Goal: Task Accomplishment & Management: Complete application form

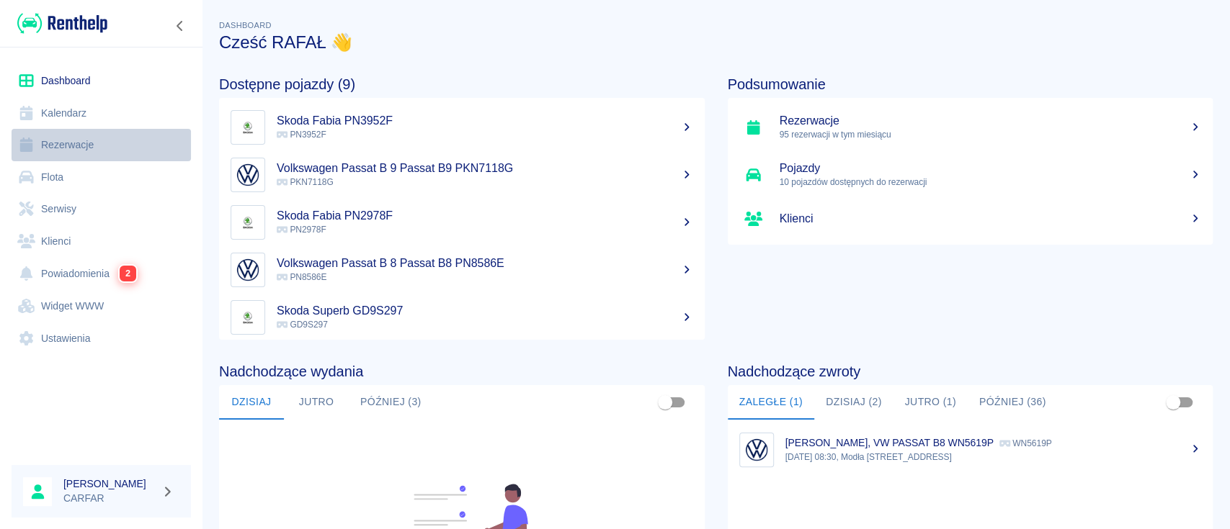
click at [116, 138] on link "Rezerwacje" at bounding box center [101, 145] width 179 height 32
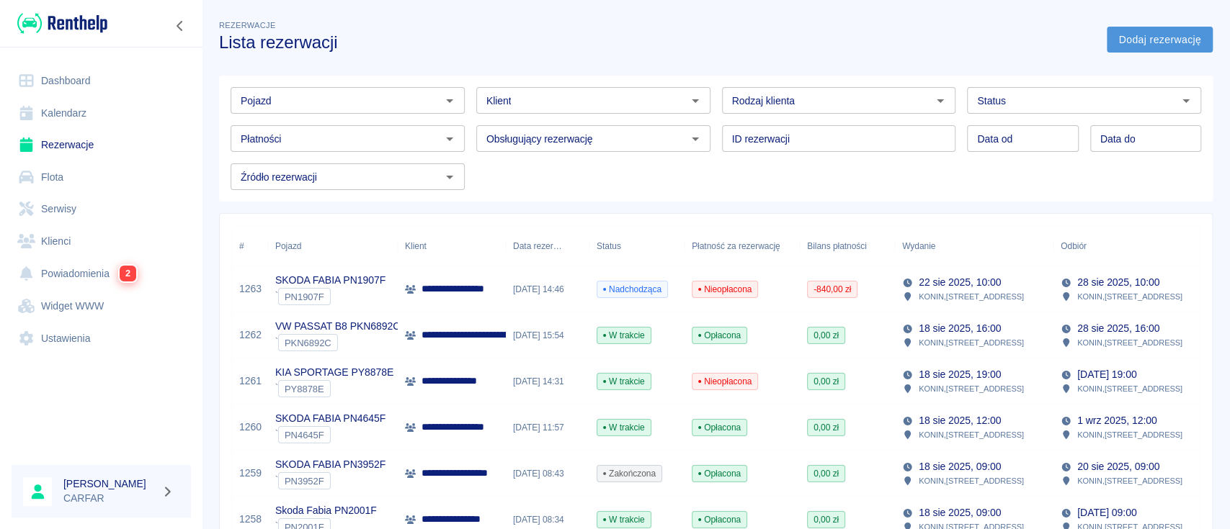
click at [1142, 35] on link "Dodaj rezerwację" at bounding box center [1159, 40] width 106 height 27
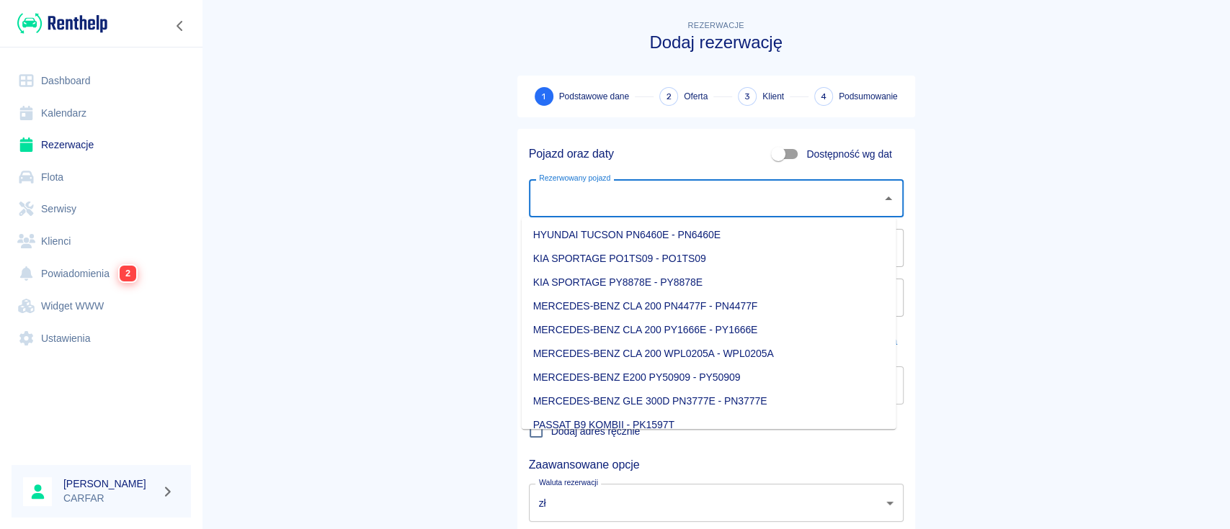
click at [601, 202] on input "Rezerwowany pojazd" at bounding box center [705, 198] width 340 height 25
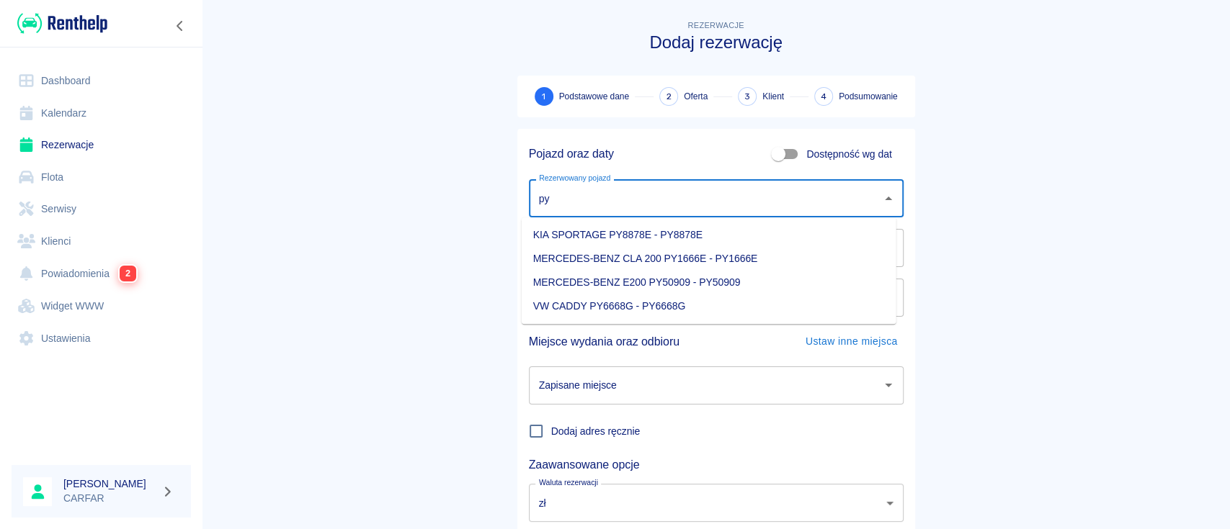
click at [722, 305] on li "VW CADDY PY6668G - PY6668G" at bounding box center [708, 307] width 375 height 24
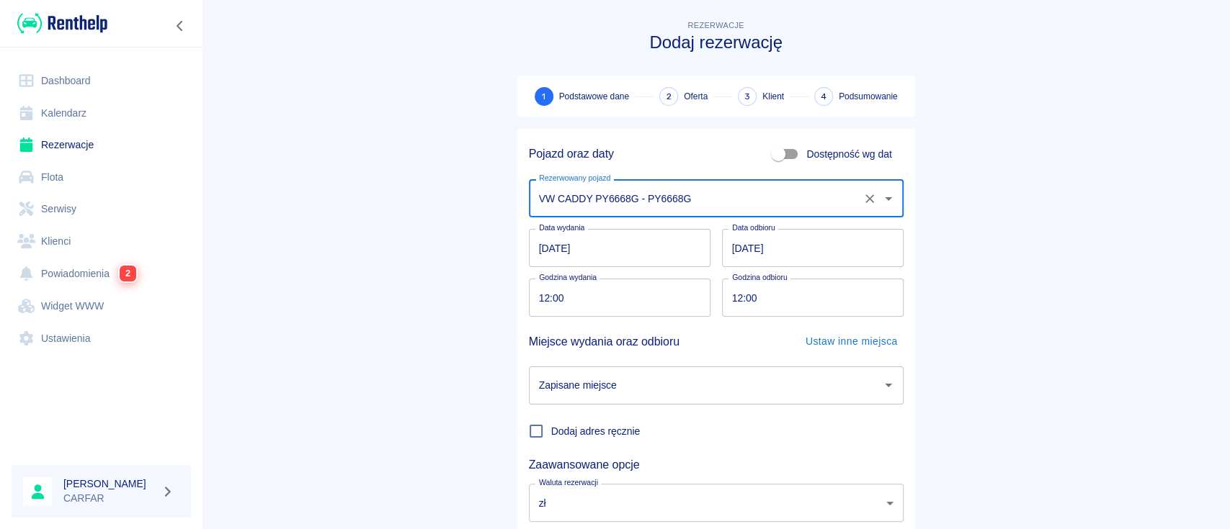
type input "VW CADDY PY6668G - PY6668G"
click at [726, 244] on input "[DATE]" at bounding box center [813, 248] width 182 height 38
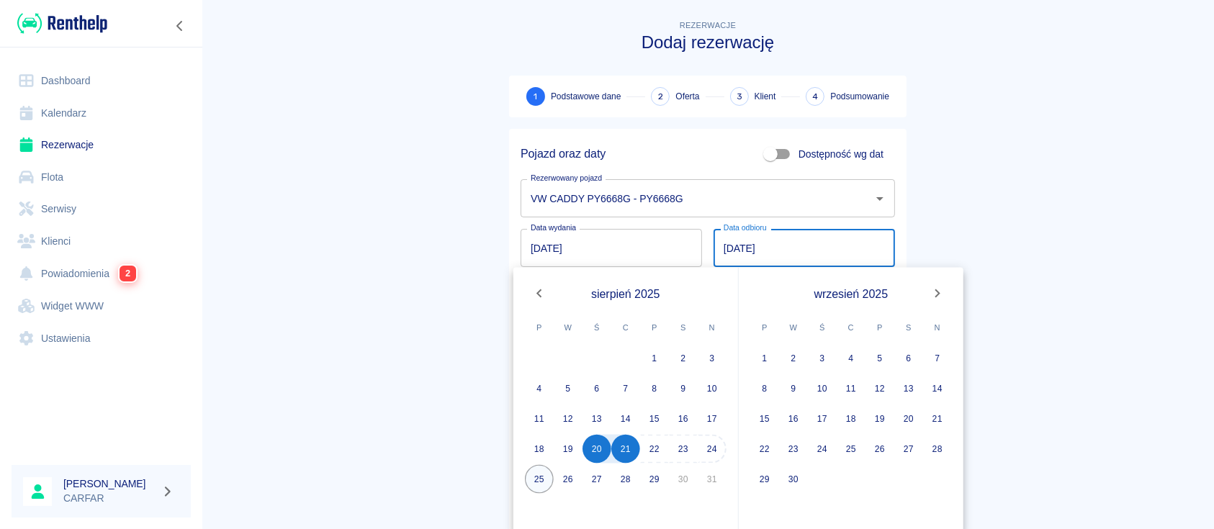
click at [545, 475] on button "25" at bounding box center [539, 479] width 29 height 29
type input "[DATE]"
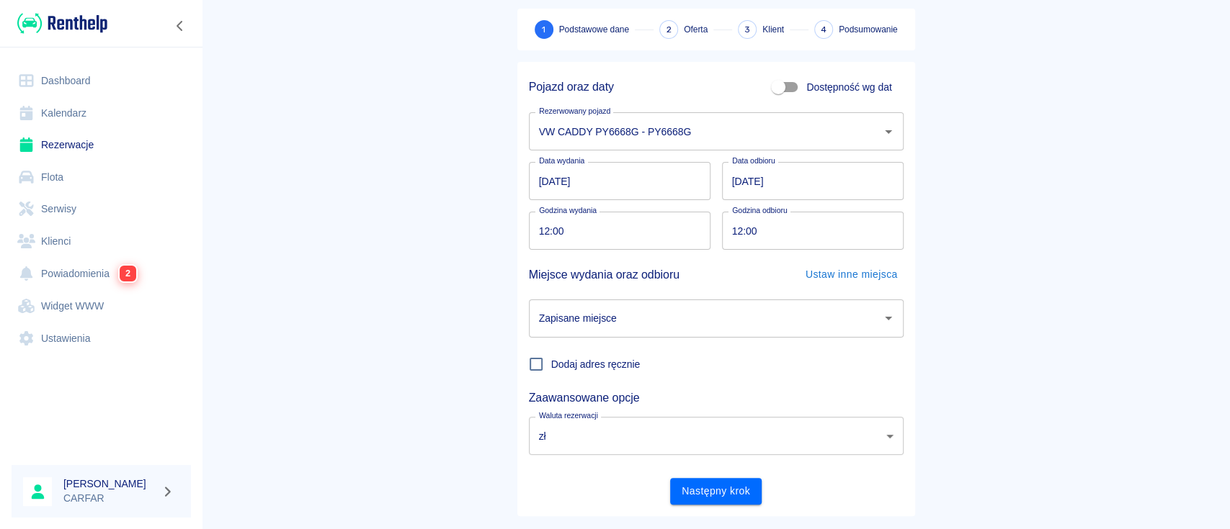
scroll to position [95, 0]
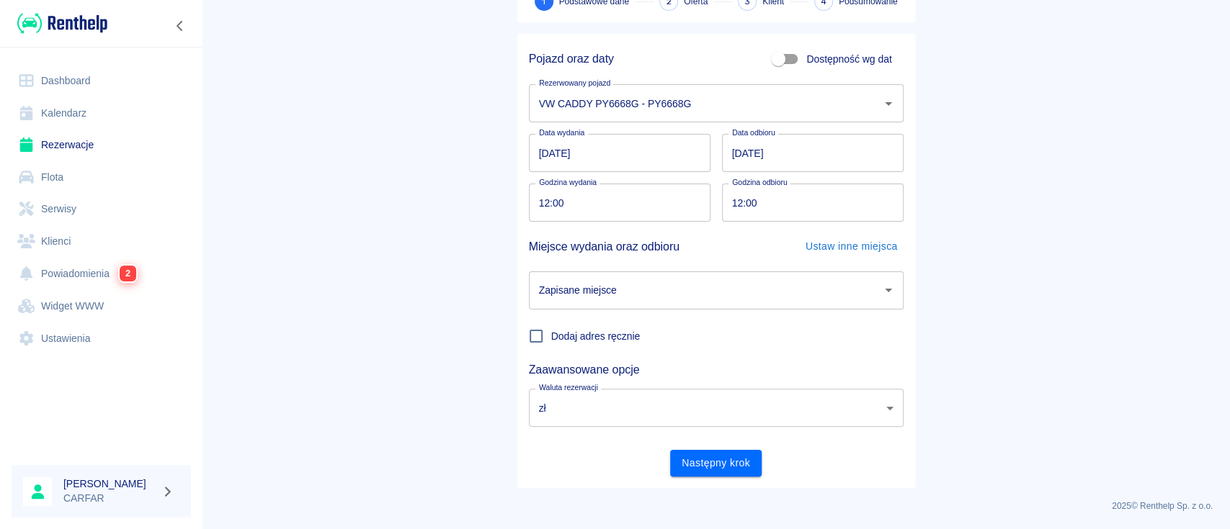
click at [802, 283] on input "Zapisane miejsce" at bounding box center [705, 290] width 340 height 25
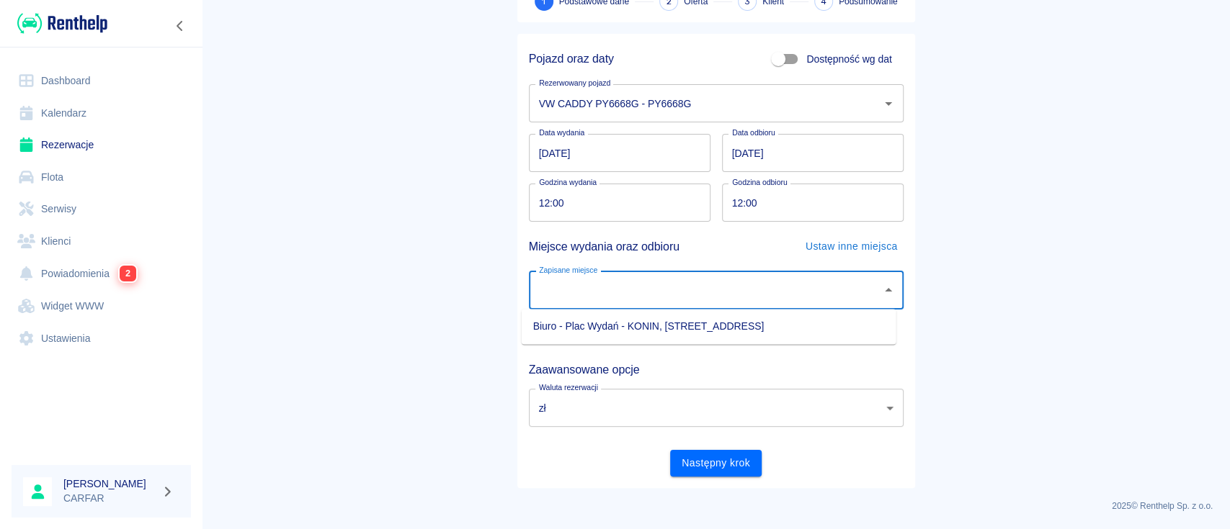
click at [688, 321] on li "Biuro - Plac Wydań - KONIN, [STREET_ADDRESS]" at bounding box center [708, 327] width 375 height 24
type input "Biuro - Plac Wydań - KONIN, [STREET_ADDRESS]"
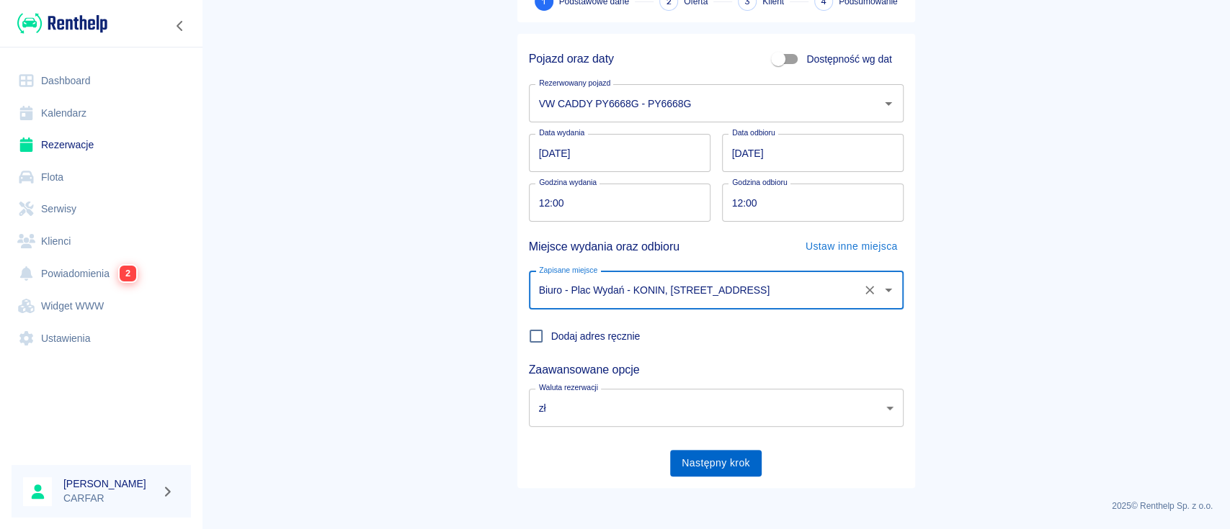
click at [720, 464] on button "Następny krok" at bounding box center [715, 463] width 91 height 27
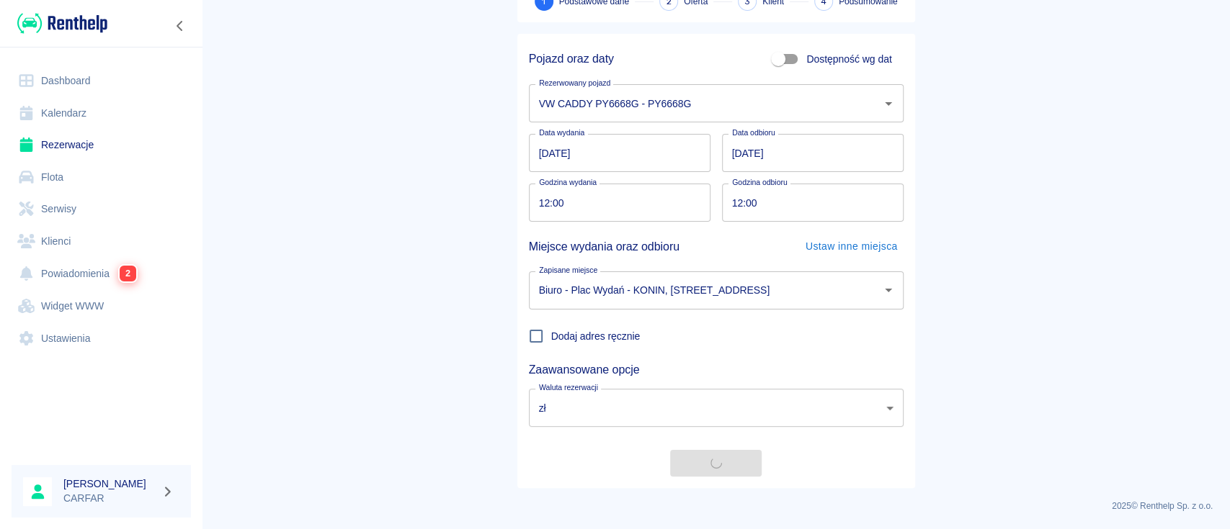
scroll to position [0, 0]
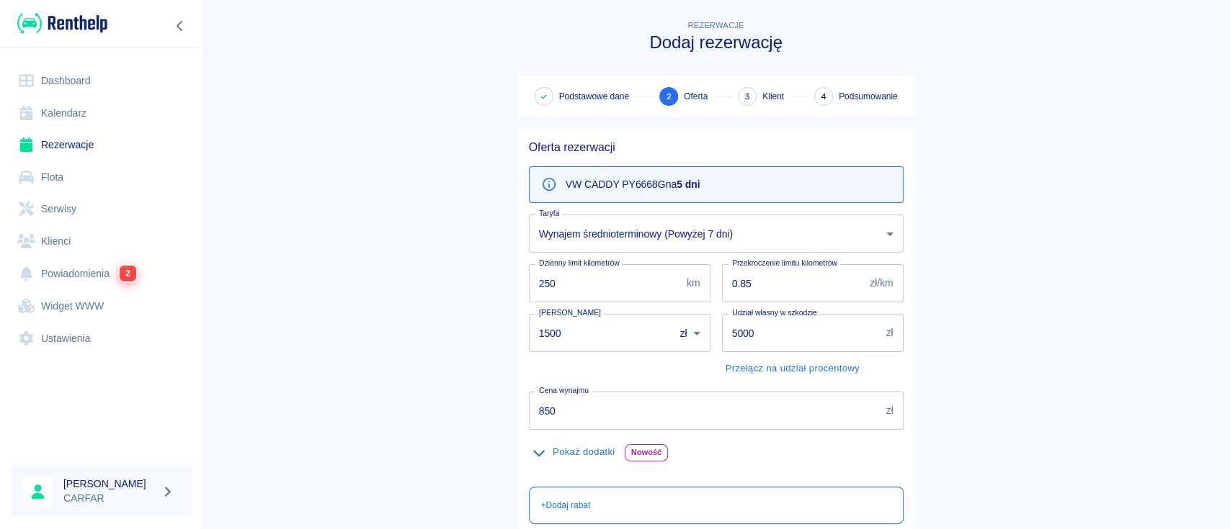
click at [709, 220] on body "Używamy plików Cookies, by zapewnić Ci najlepsze możliwe doświadczenie. Aby dow…" at bounding box center [615, 264] width 1230 height 529
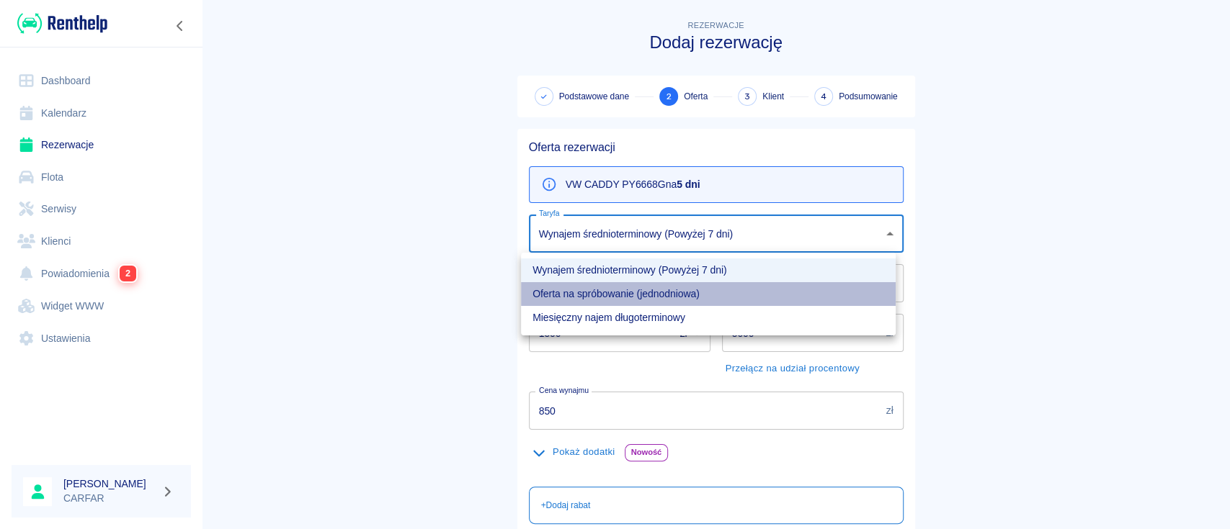
click at [682, 293] on li "Oferta na spróbowanie (jednodniowa)" at bounding box center [708, 294] width 375 height 24
type input "c9b06de8-6991-45dc-bdaa-993f98845d67"
type input "1000"
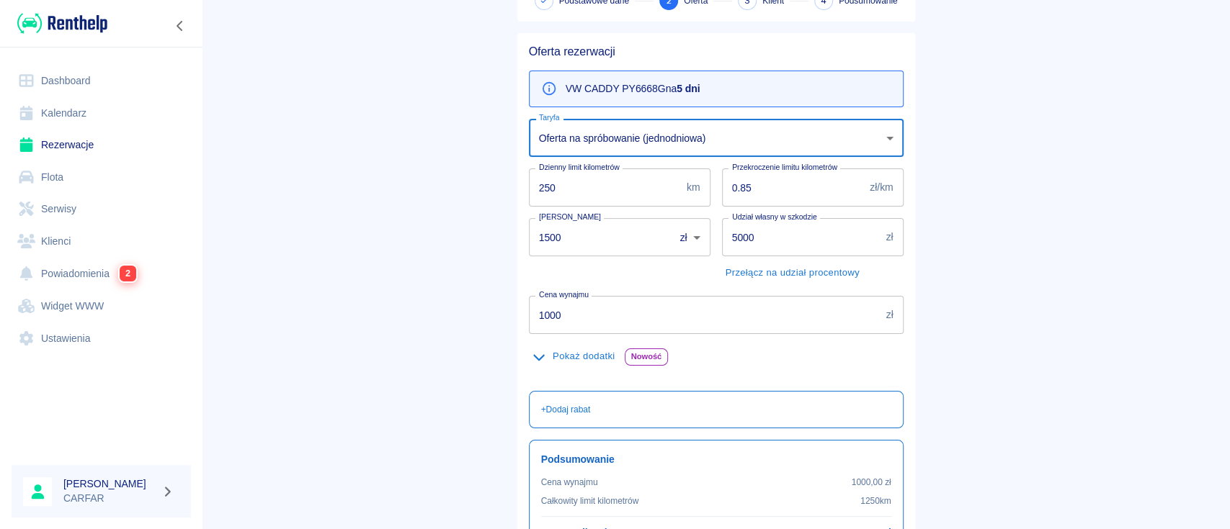
scroll to position [243, 0]
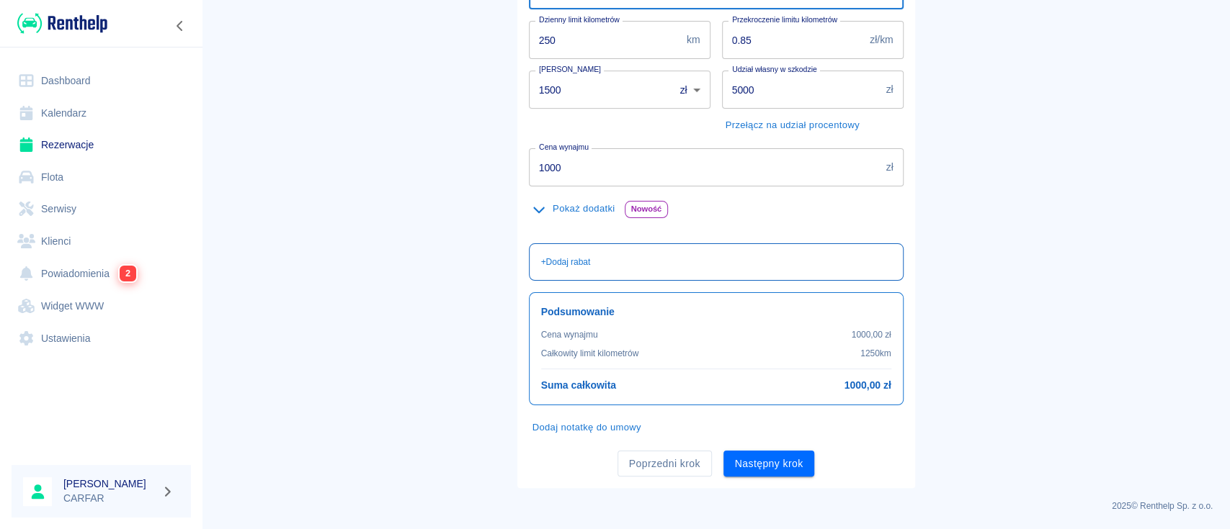
click at [570, 256] on p "+ Dodaj rabat" at bounding box center [566, 262] width 50 height 13
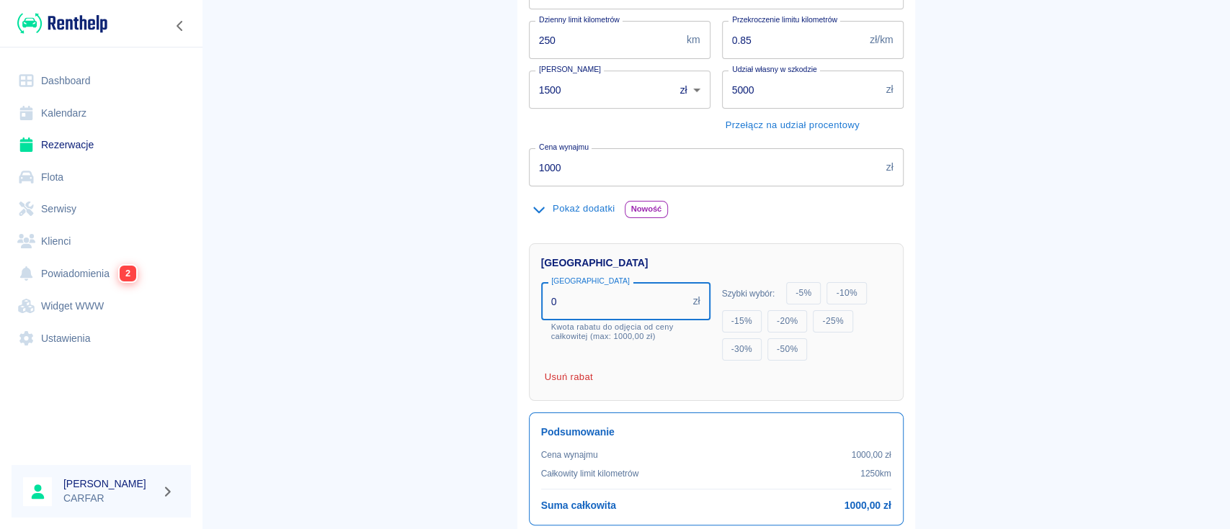
drag, startPoint x: 578, startPoint y: 299, endPoint x: 402, endPoint y: 309, distance: 176.0
click at [402, 309] on main "Rezerwacje Dodaj rezerwację Podstawowe dane 2 Oferta 3 Klient 4 Podsumowanie Of…" at bounding box center [716, 191] width 1028 height 835
type input "50"
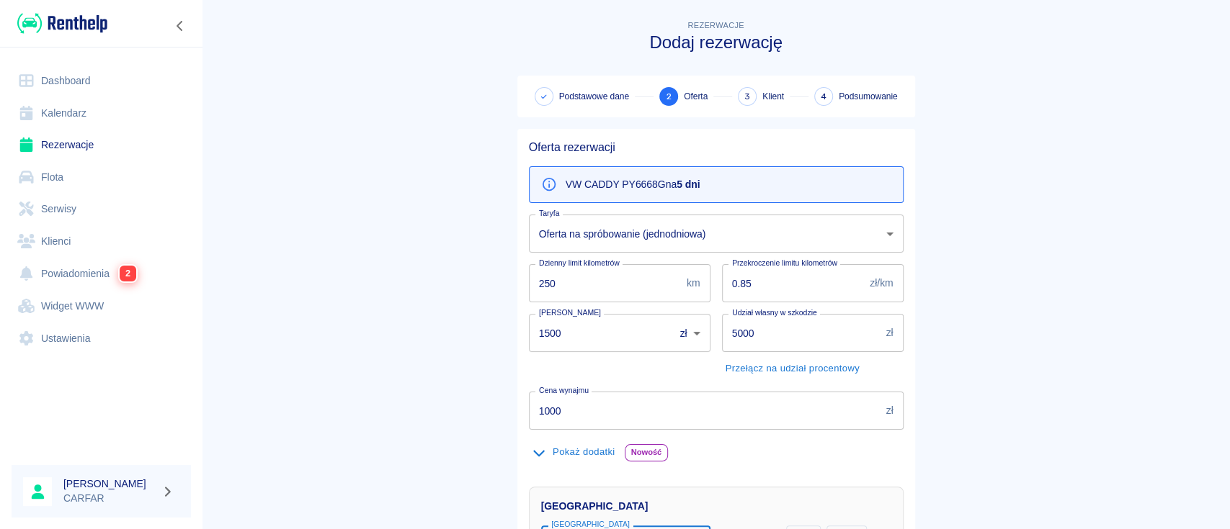
scroll to position [382, 0]
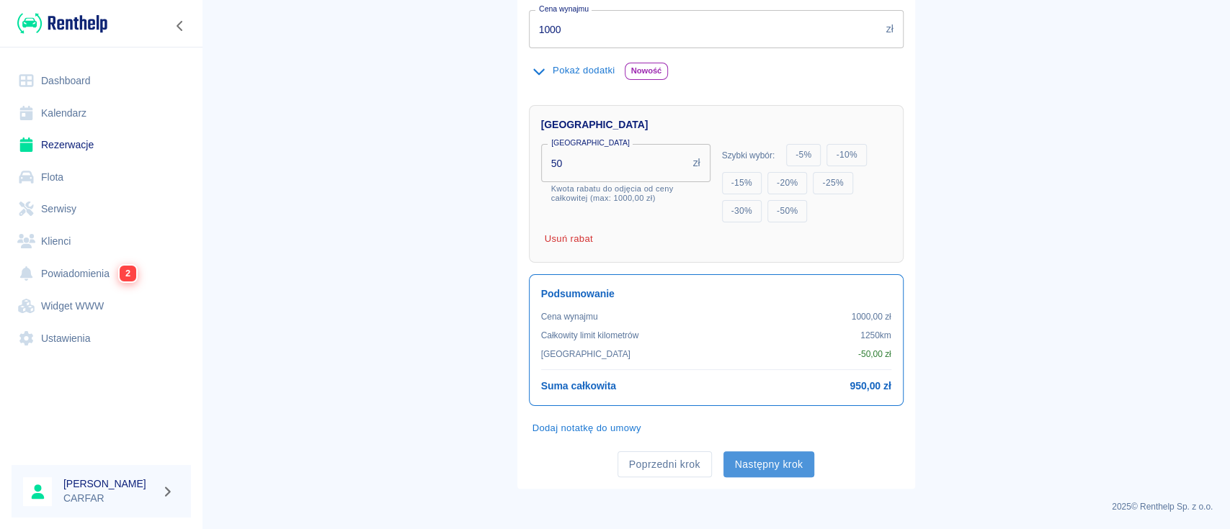
click at [766, 452] on button "Następny krok" at bounding box center [768, 465] width 91 height 27
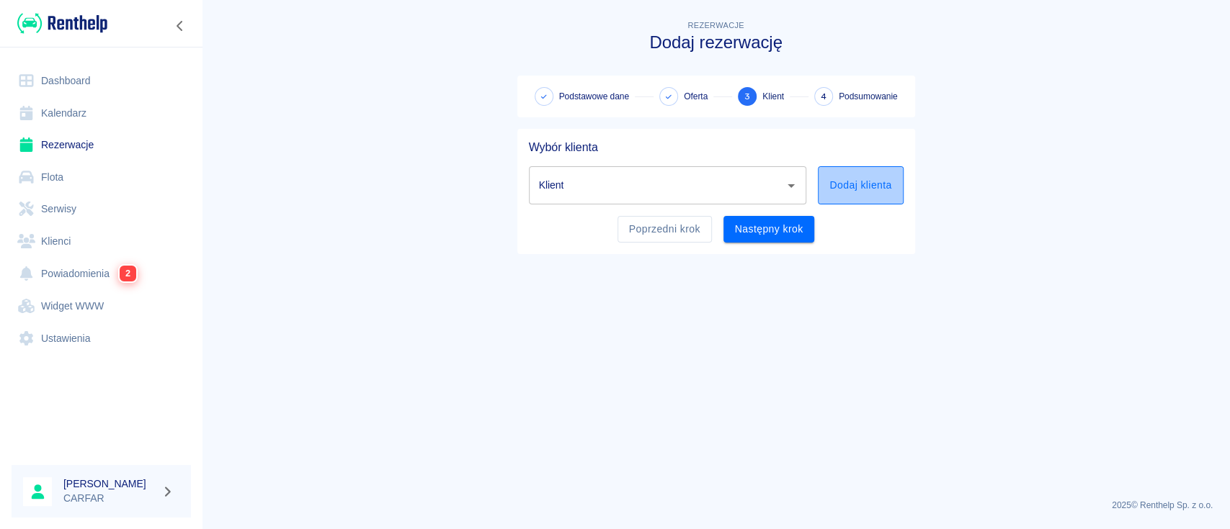
click at [888, 193] on button "Dodaj klienta" at bounding box center [860, 185] width 85 height 38
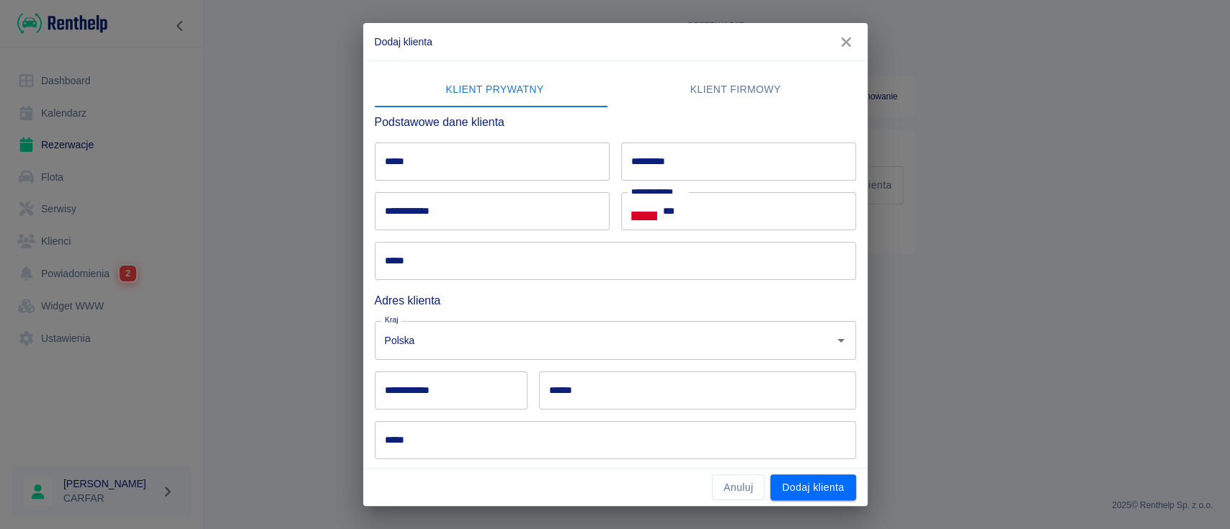
click at [499, 148] on input "*****" at bounding box center [492, 162] width 235 height 38
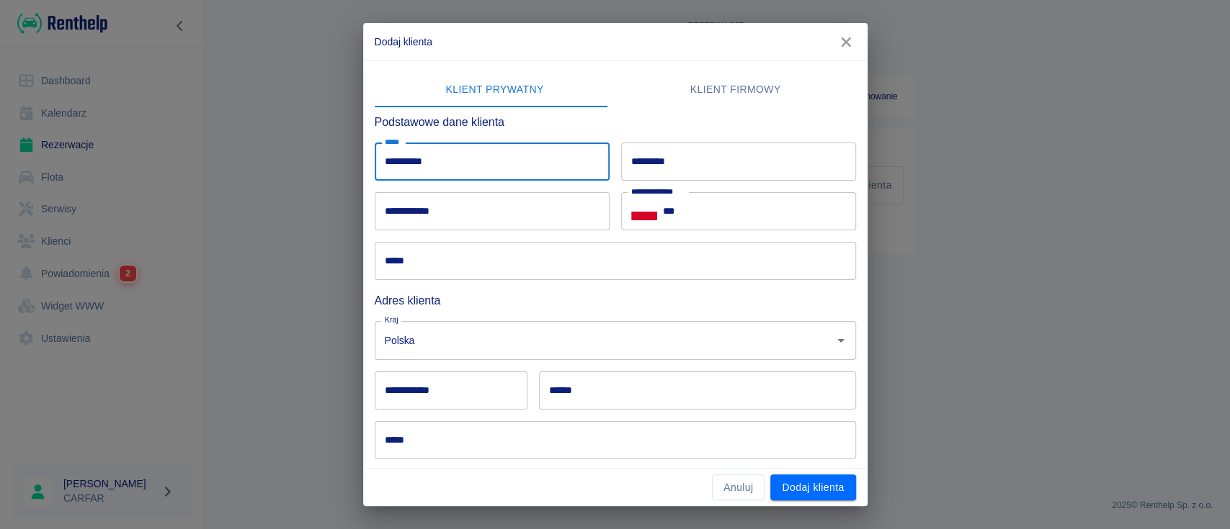
type input "*********"
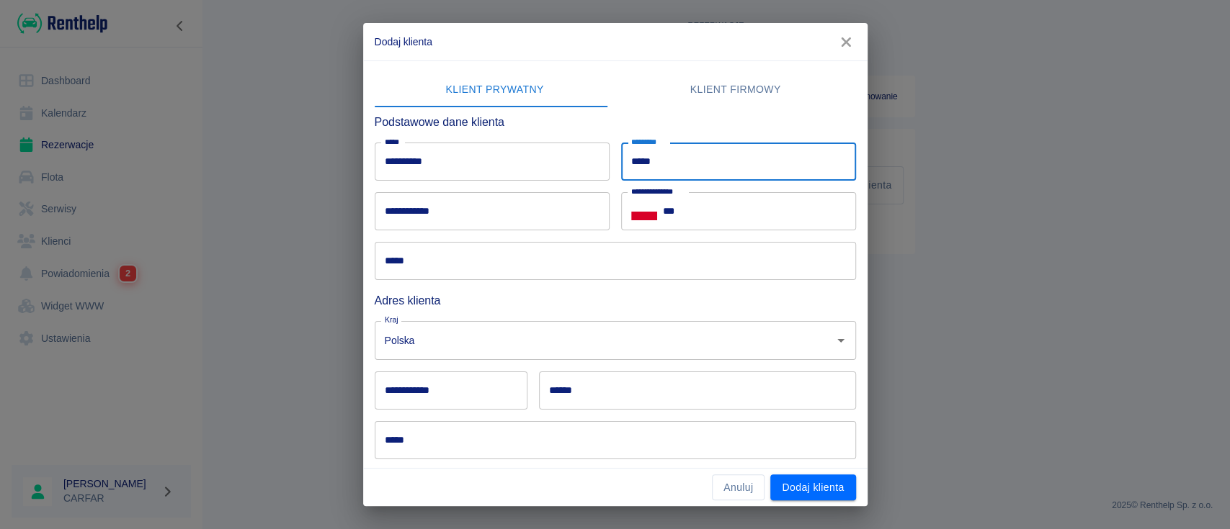
type input "*****"
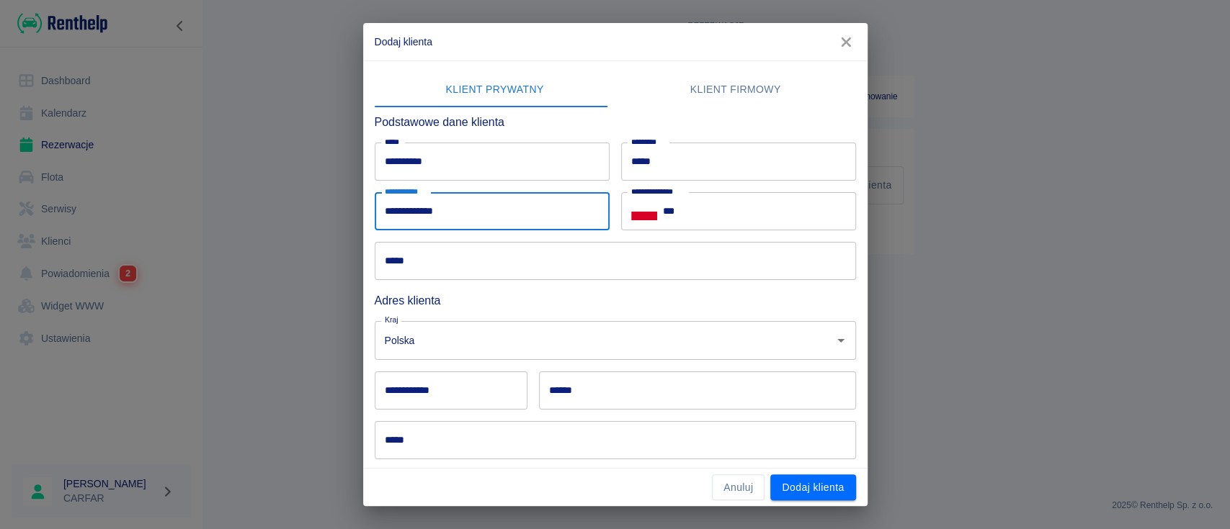
type input "**********"
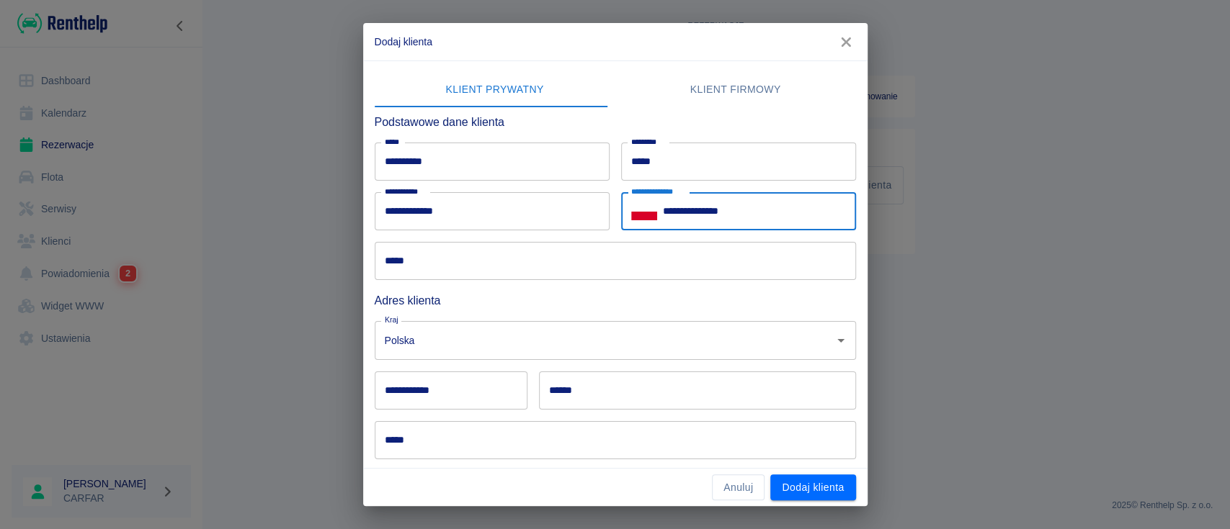
type input "**********"
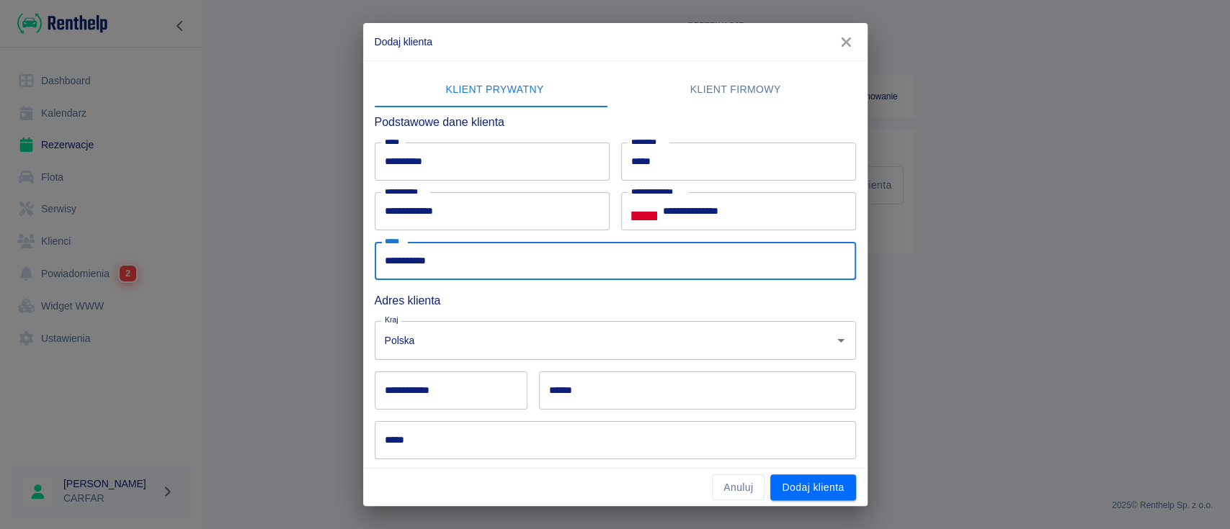
type input "**********"
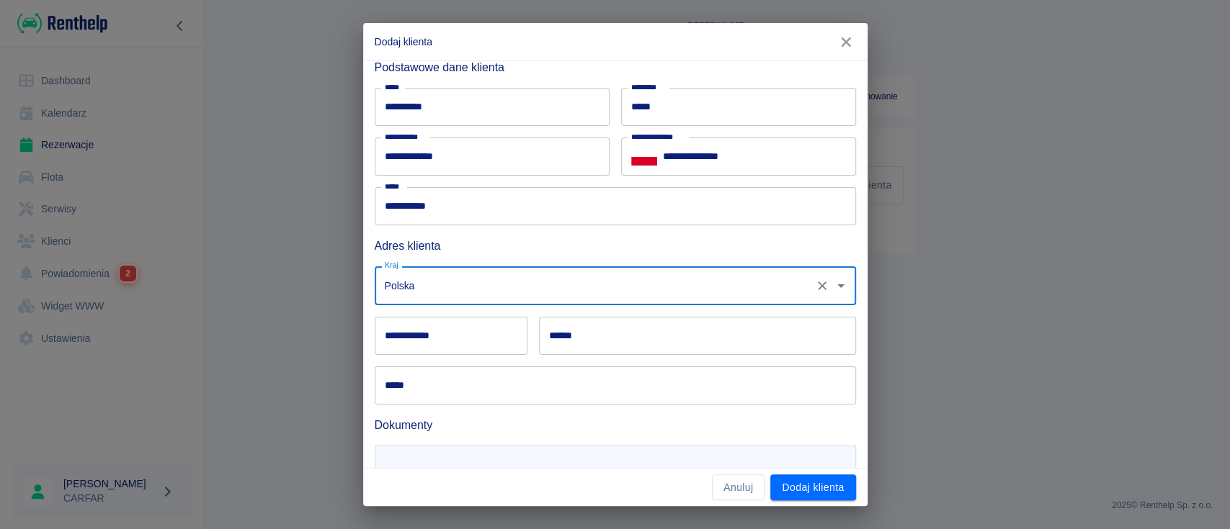
scroll to position [96, 0]
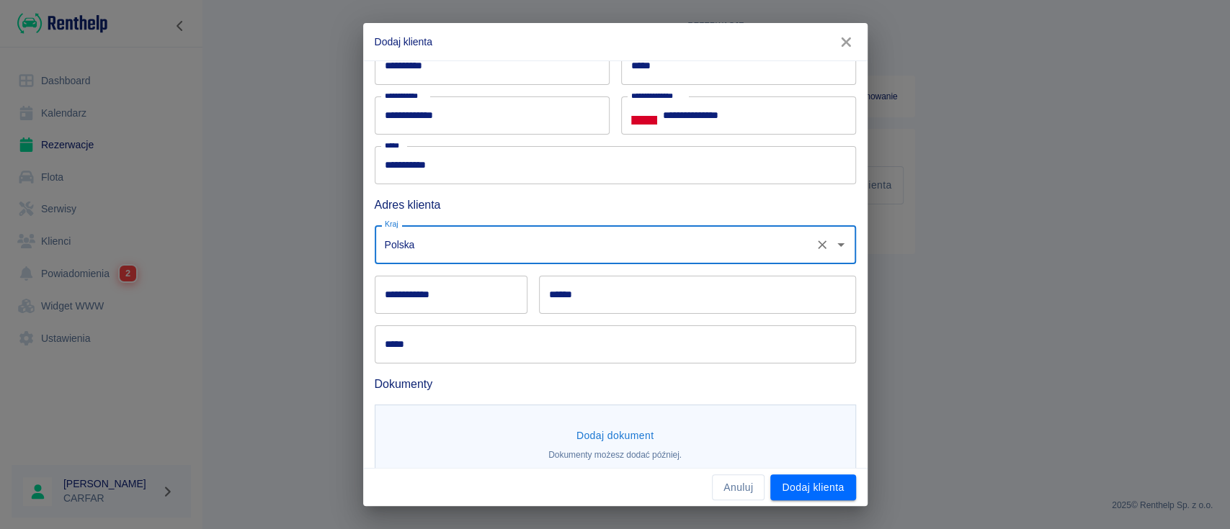
click at [439, 298] on input "**********" at bounding box center [451, 295] width 153 height 38
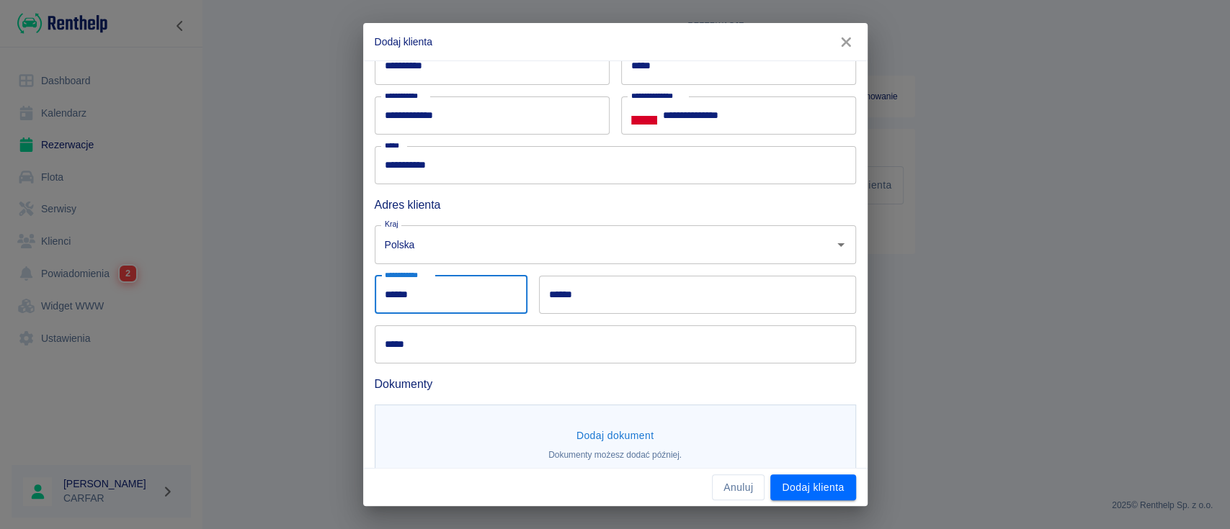
type input "******"
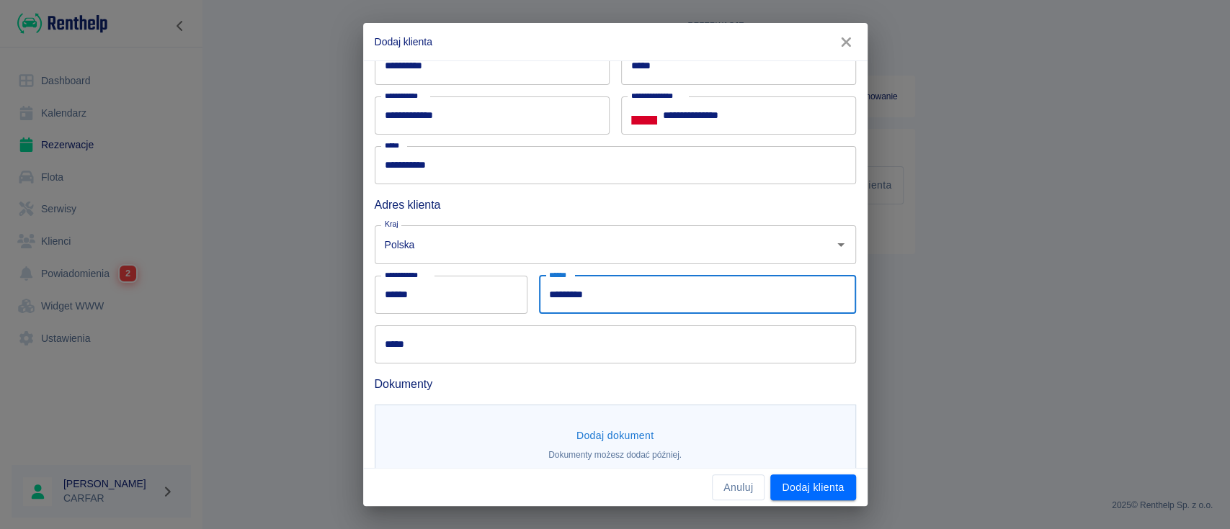
type input "*********"
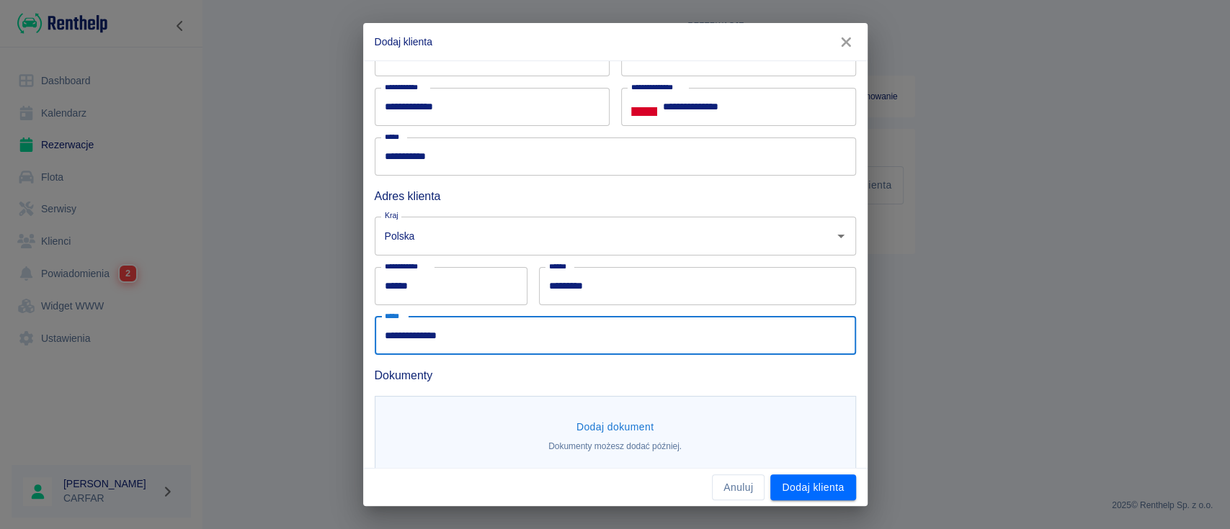
scroll to position [119, 0]
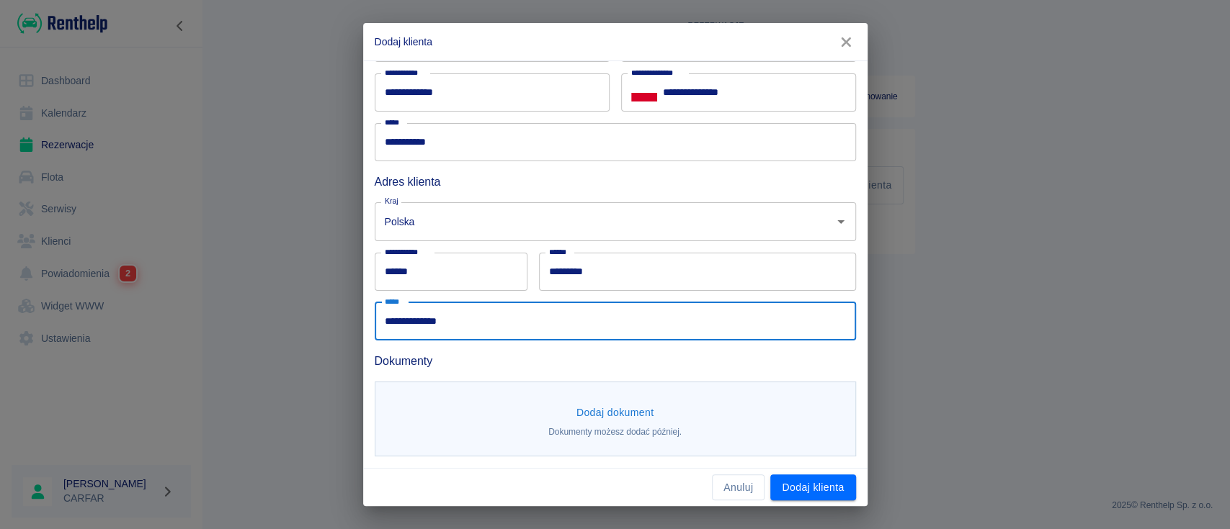
type input "**********"
click at [602, 413] on button "Dodaj dokument" at bounding box center [614, 413] width 89 height 27
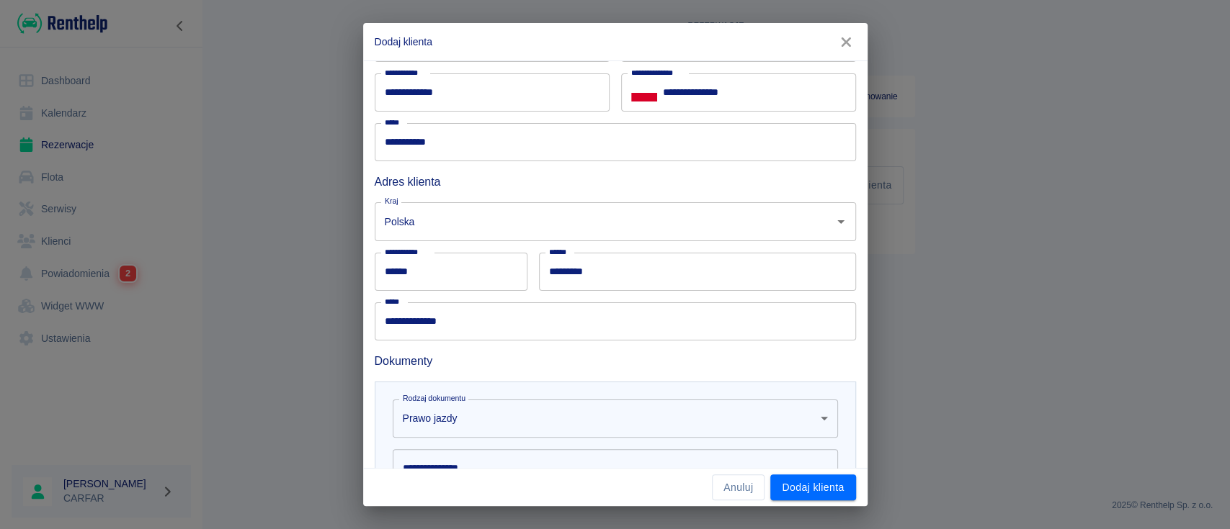
scroll to position [311, 0]
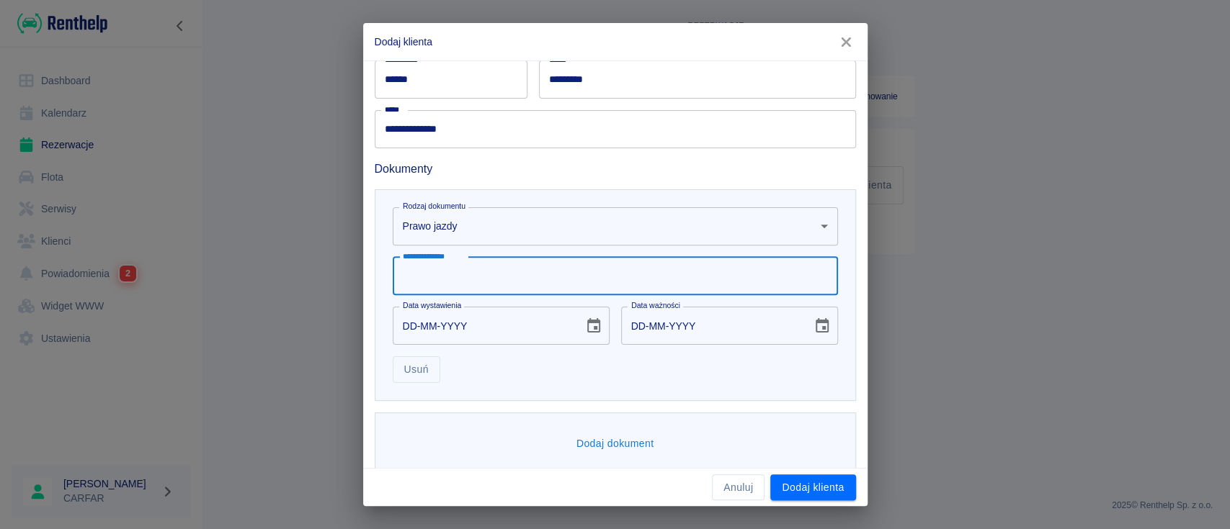
click at [514, 282] on input "**********" at bounding box center [615, 276] width 445 height 38
type input "**********"
click at [594, 329] on icon "Choose date" at bounding box center [593, 326] width 17 height 17
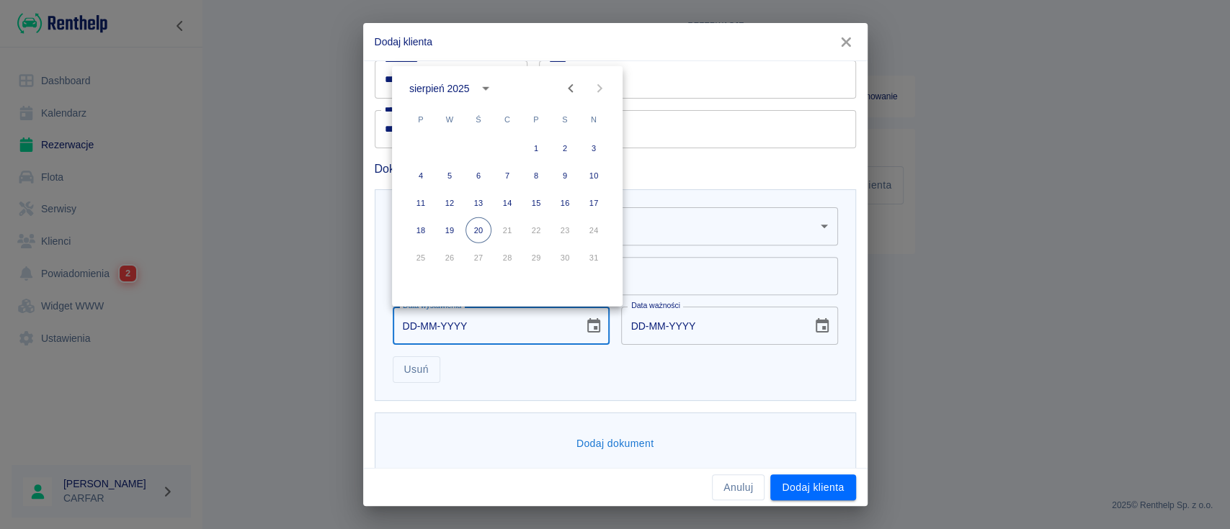
click at [452, 84] on div "sierpień 2025" at bounding box center [439, 88] width 60 height 15
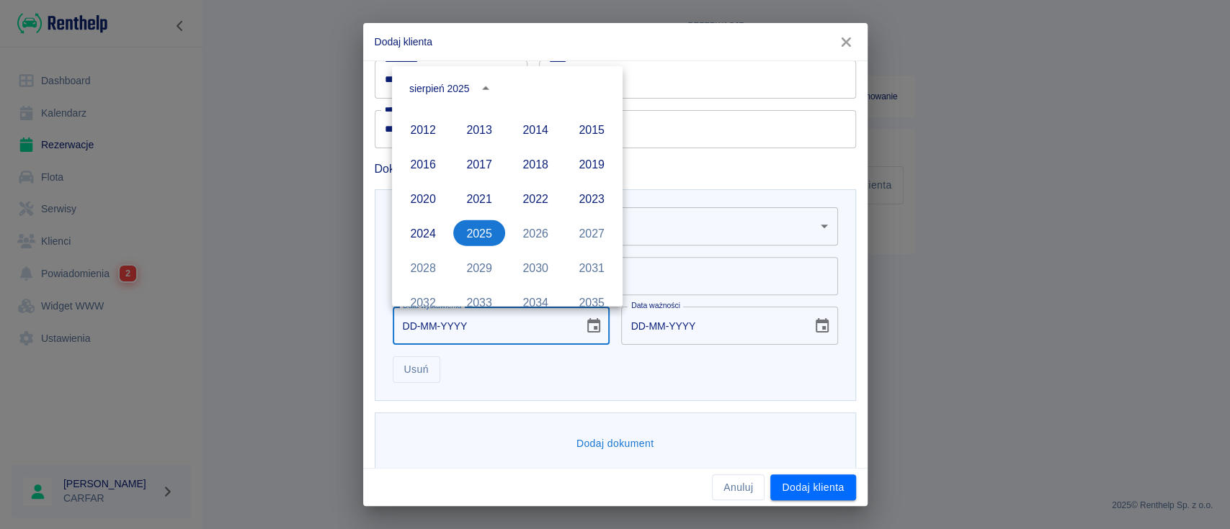
scroll to position [950, 0]
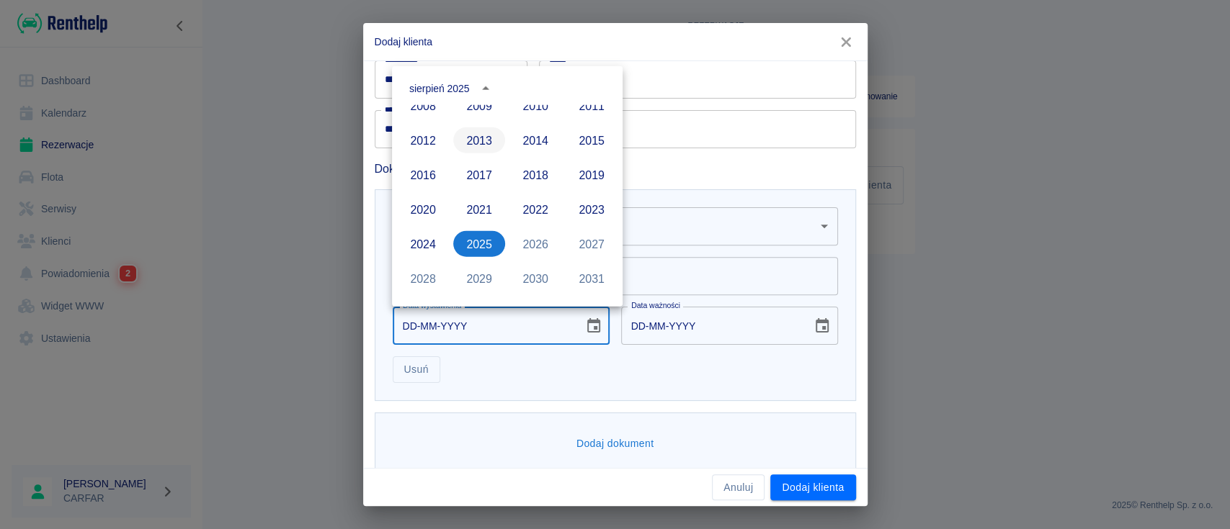
click at [484, 140] on button "2013" at bounding box center [479, 140] width 52 height 26
type input "[DATE]"
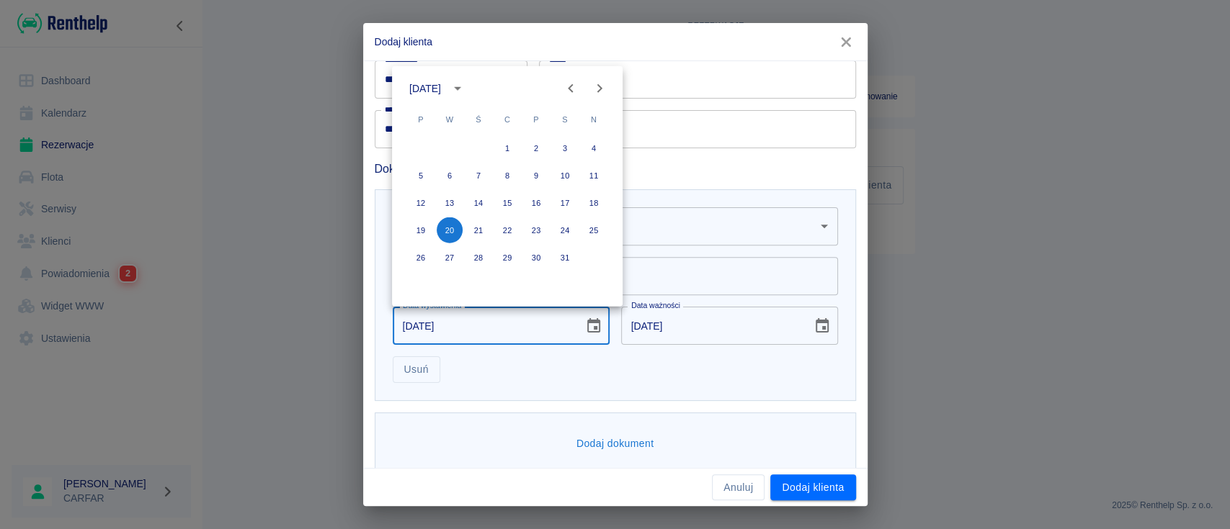
click at [568, 88] on icon "Previous month" at bounding box center [570, 88] width 5 height 9
click at [510, 225] on button "25" at bounding box center [507, 231] width 26 height 26
type input "[DATE]"
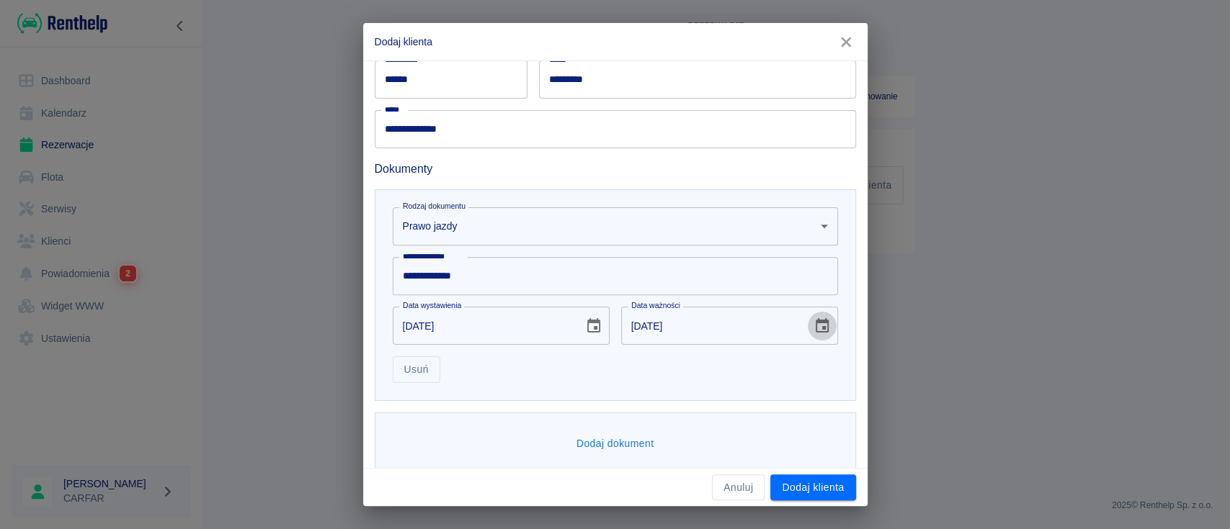
click at [815, 327] on icon "Choose date, selected date is 25 lip 2023" at bounding box center [821, 325] width 13 height 14
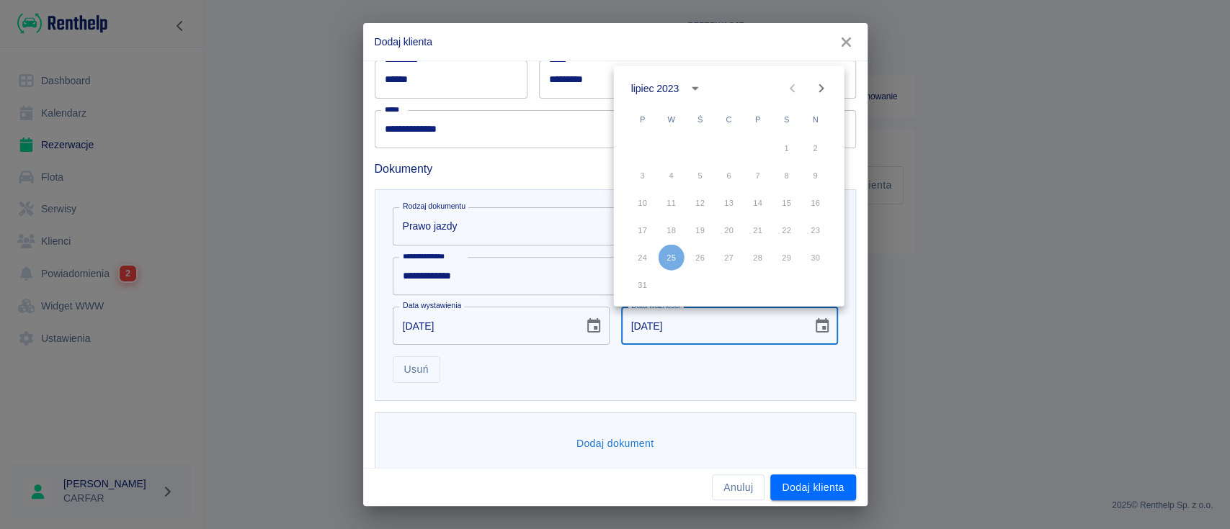
click at [686, 84] on icon "calendar view is open, switch to year view" at bounding box center [694, 88] width 17 height 17
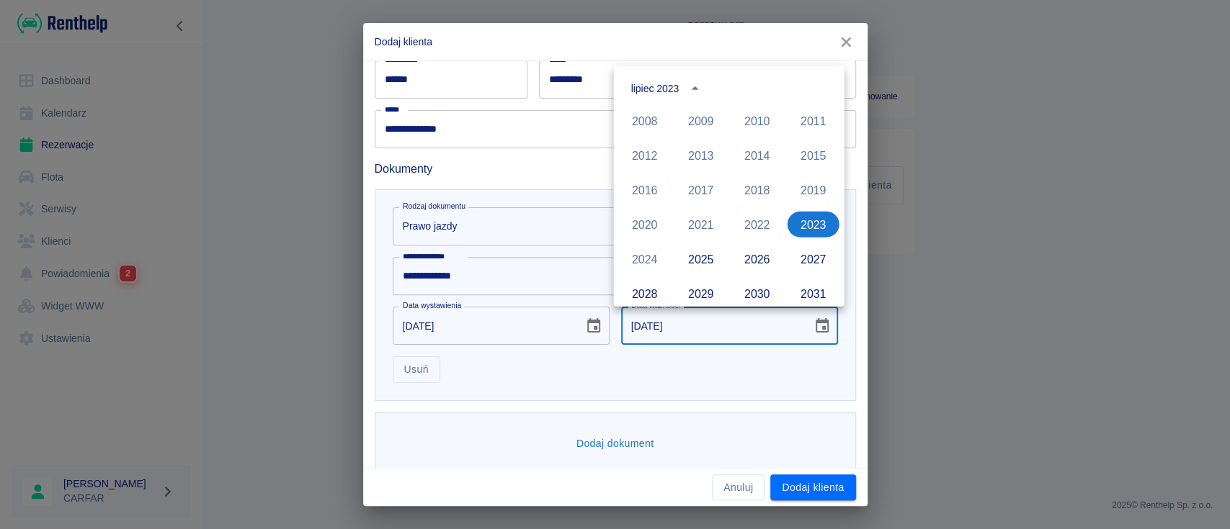
scroll to position [1047, 0]
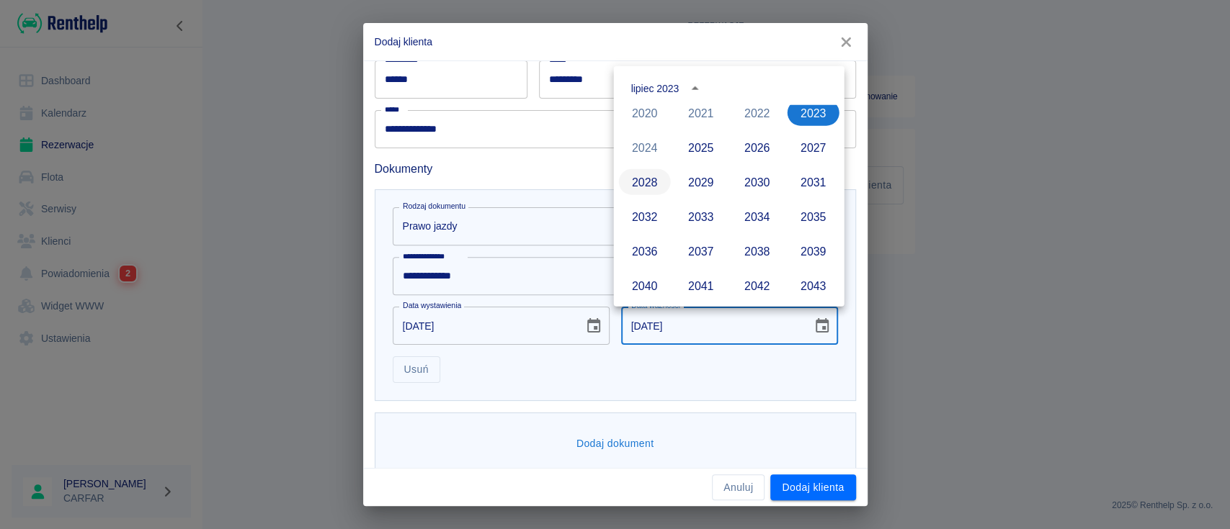
click at [656, 184] on button "2028" at bounding box center [645, 182] width 52 height 26
type input "[DATE]"
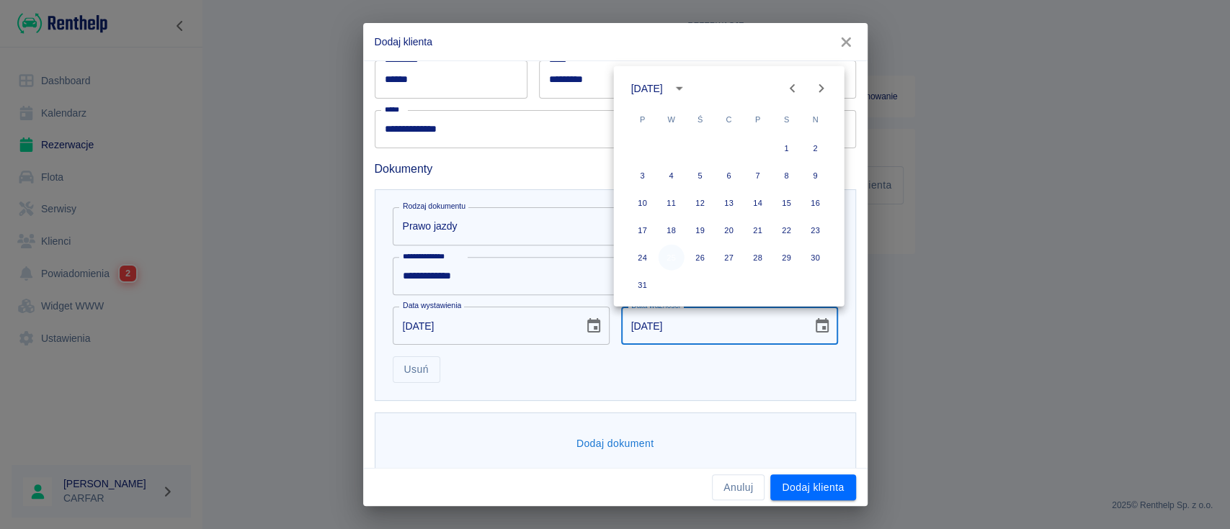
click at [668, 258] on button "25" at bounding box center [671, 258] width 26 height 26
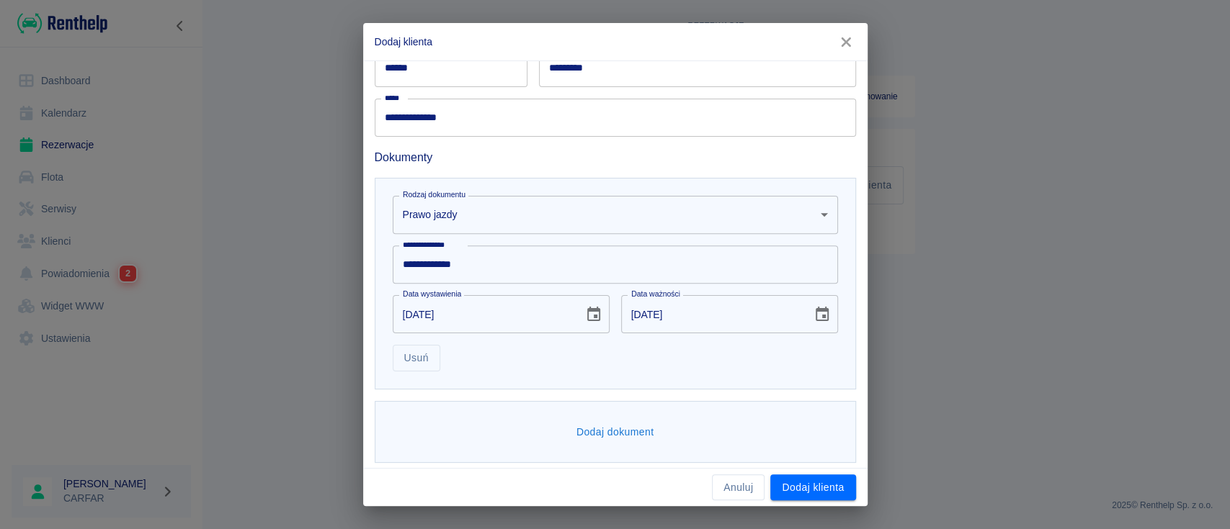
scroll to position [328, 0]
click at [590, 420] on button "Dodaj dokument" at bounding box center [614, 426] width 89 height 27
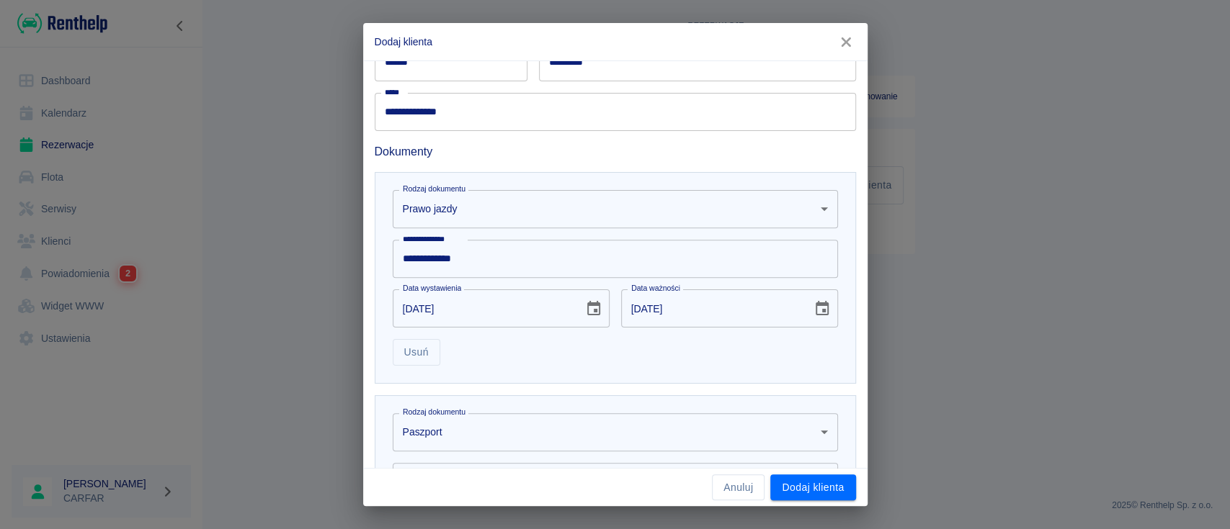
click at [535, 392] on div "**********" at bounding box center [609, 495] width 493 height 223
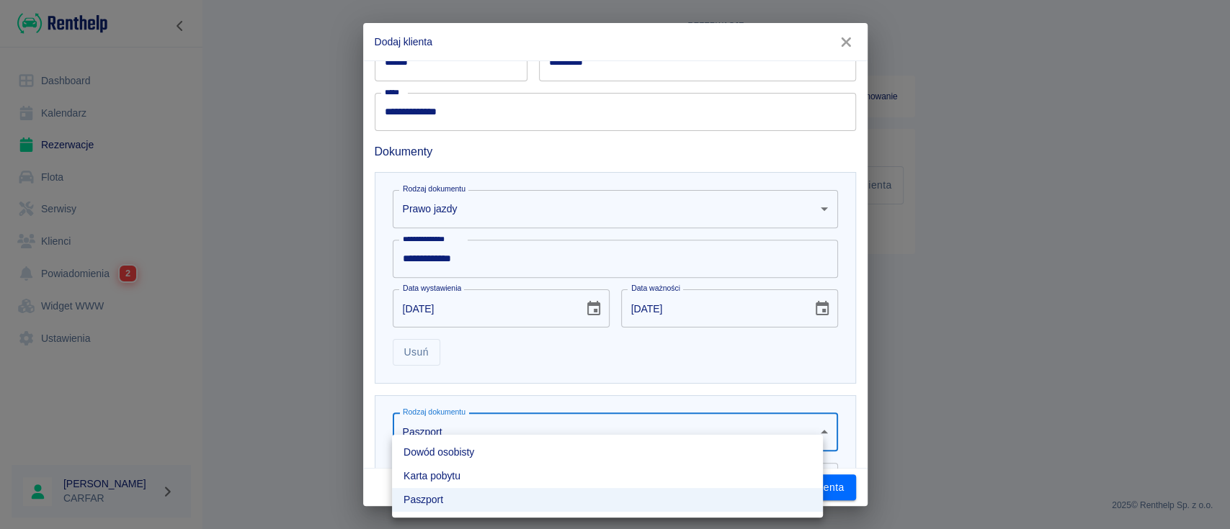
click at [470, 421] on body "**********" at bounding box center [615, 264] width 1230 height 529
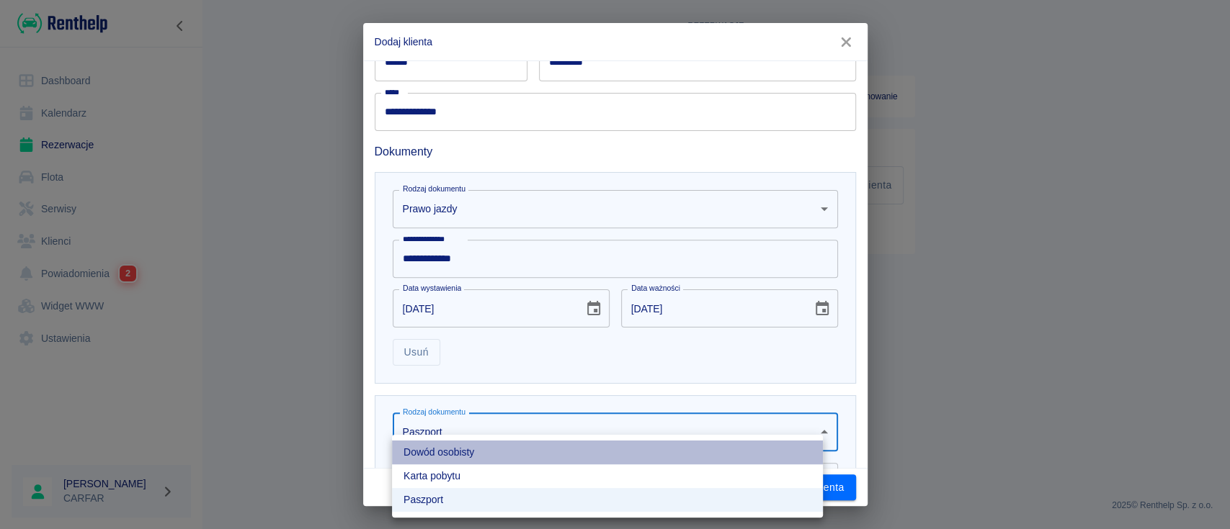
click at [499, 447] on li "Dowód osobisty" at bounding box center [607, 453] width 431 height 24
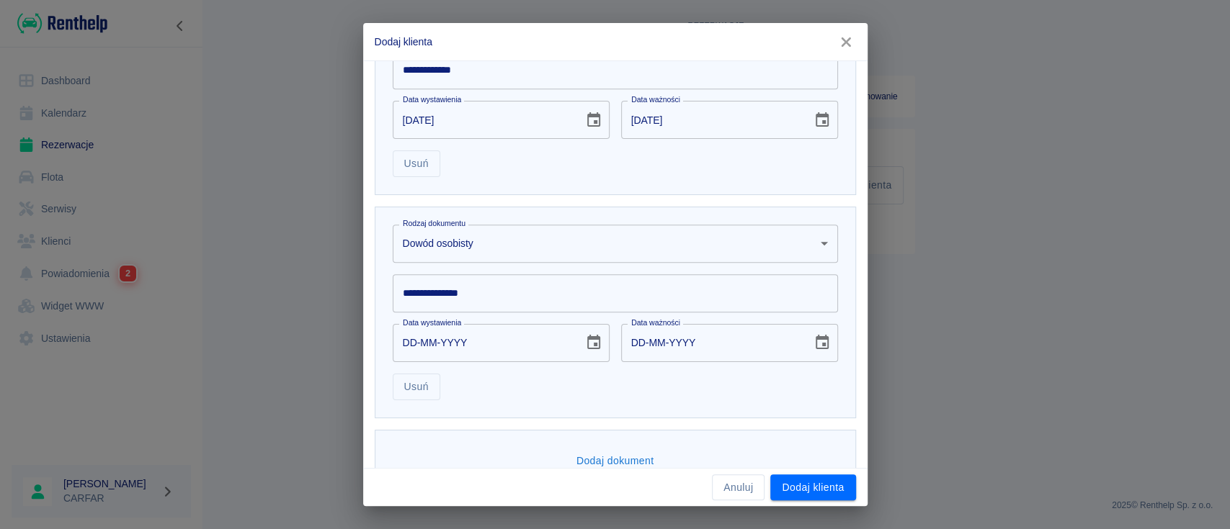
scroll to position [552, 0]
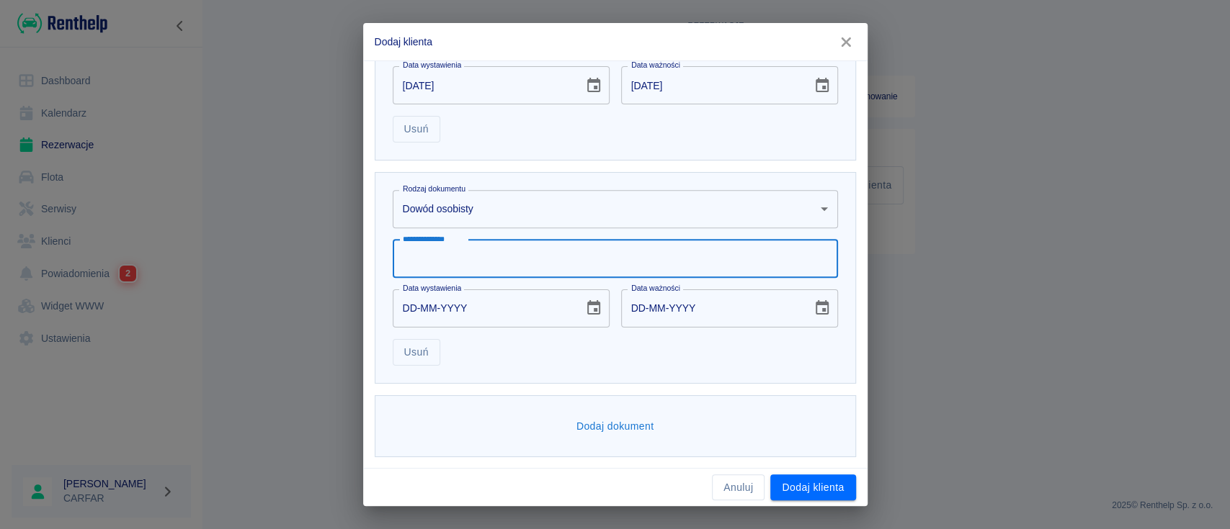
click at [487, 256] on input "**********" at bounding box center [615, 259] width 445 height 38
type input "*********"
click at [592, 311] on icon "Choose date" at bounding box center [593, 308] width 17 height 17
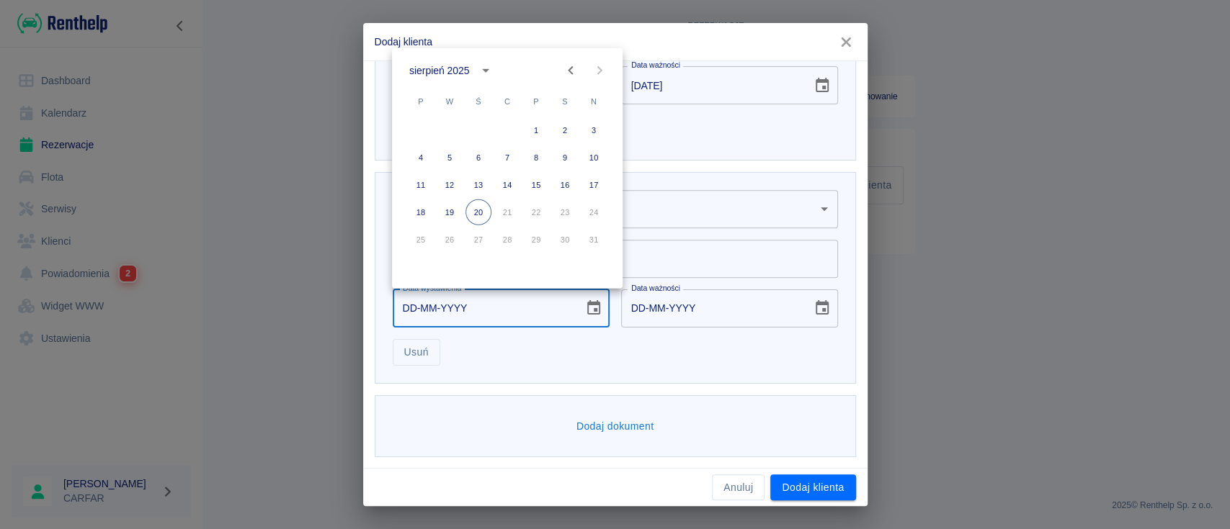
click at [462, 67] on div "sierpień 2025" at bounding box center [439, 70] width 60 height 15
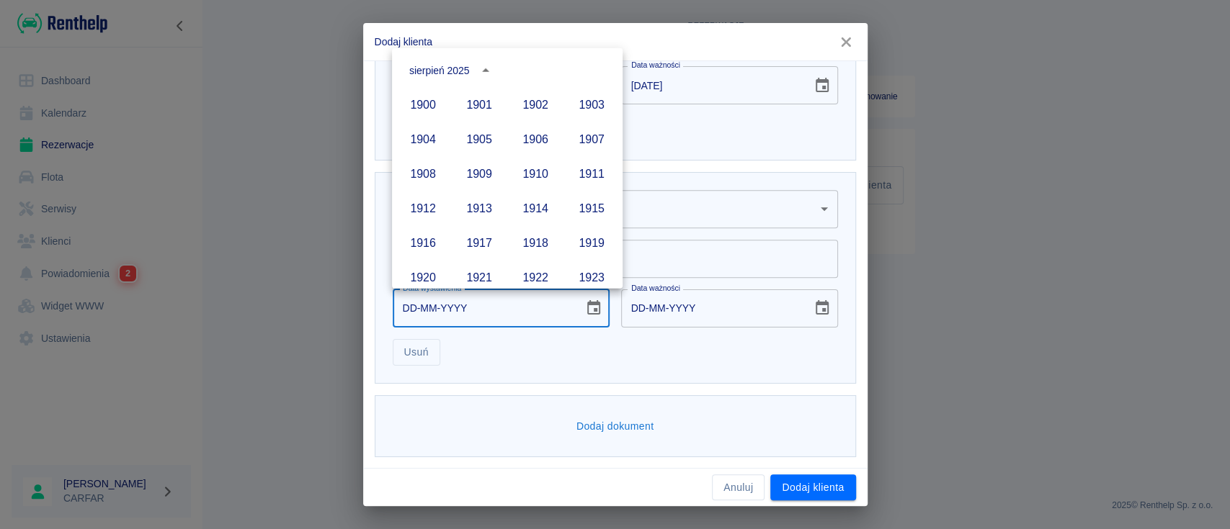
scroll to position [988, 0]
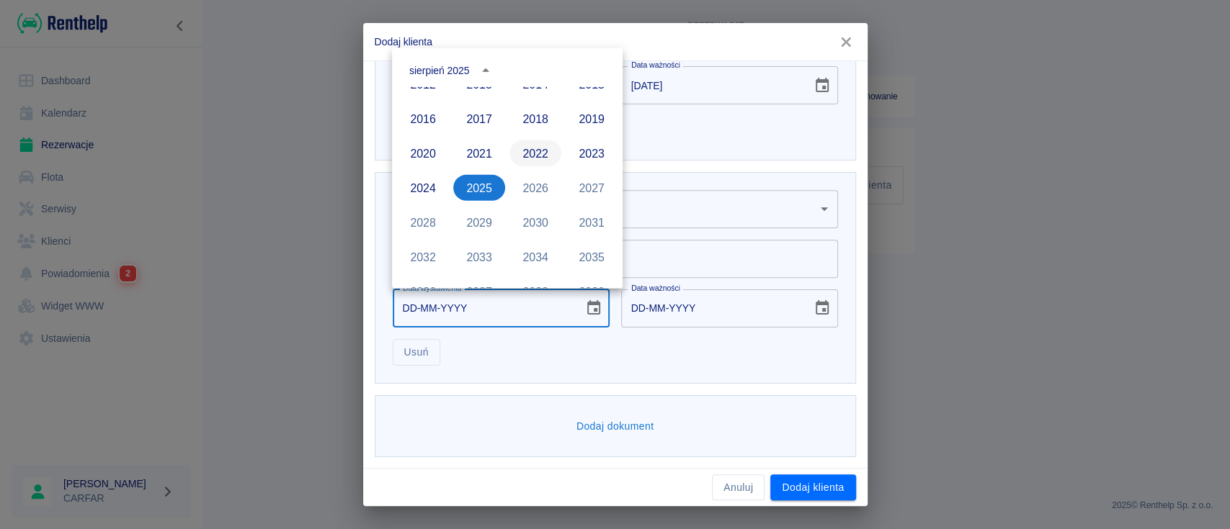
click at [541, 151] on button "2022" at bounding box center [535, 153] width 52 height 26
type input "[DATE]"
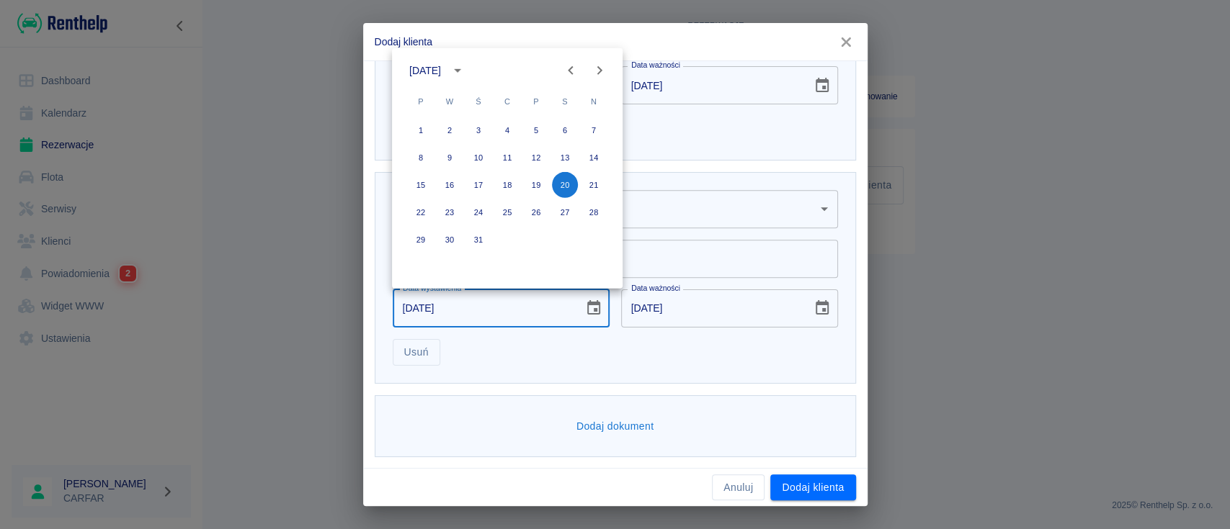
click at [566, 69] on icon "Previous month" at bounding box center [570, 70] width 17 height 17
click at [567, 69] on icon "Previous month" at bounding box center [570, 70] width 17 height 17
click at [570, 69] on icon "Previous month" at bounding box center [570, 70] width 17 height 17
click at [570, 69] on icon "Previous month" at bounding box center [570, 70] width 5 height 9
click at [482, 210] on button "20" at bounding box center [478, 213] width 26 height 26
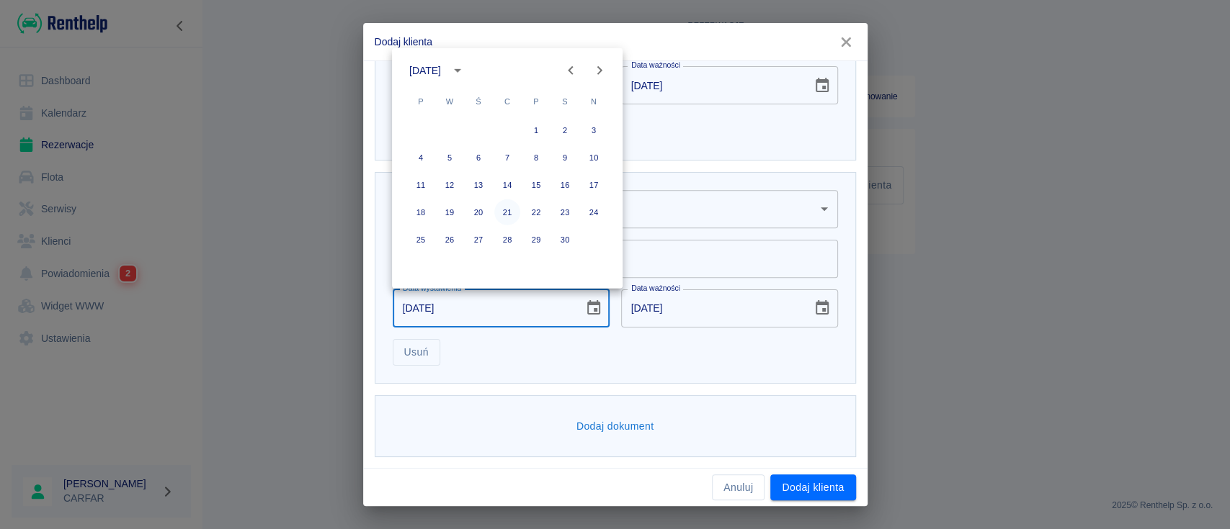
type input "[DATE]"
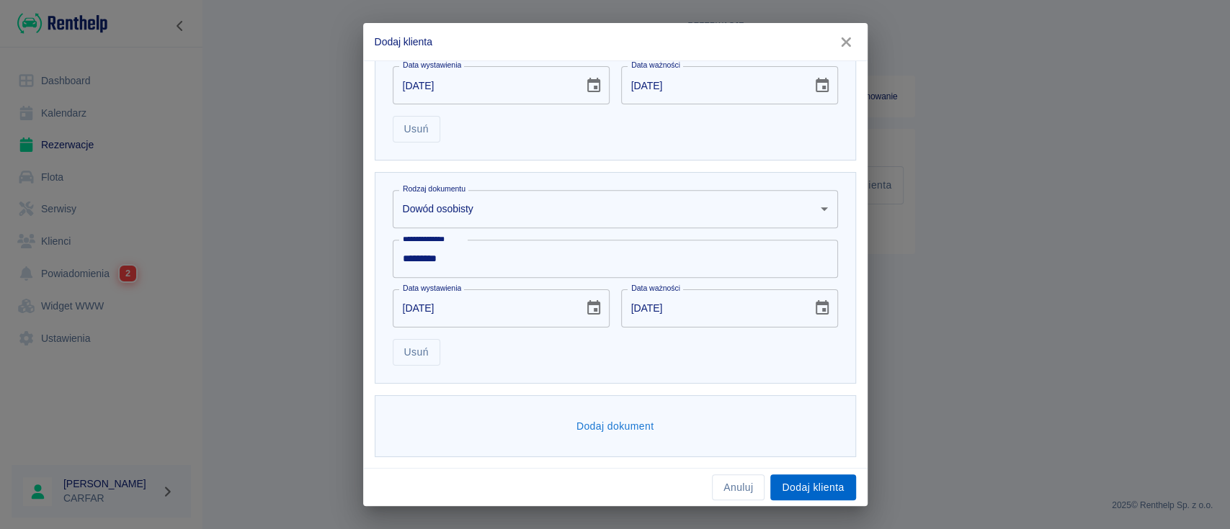
click at [831, 487] on button "Dodaj klienta" at bounding box center [812, 488] width 85 height 27
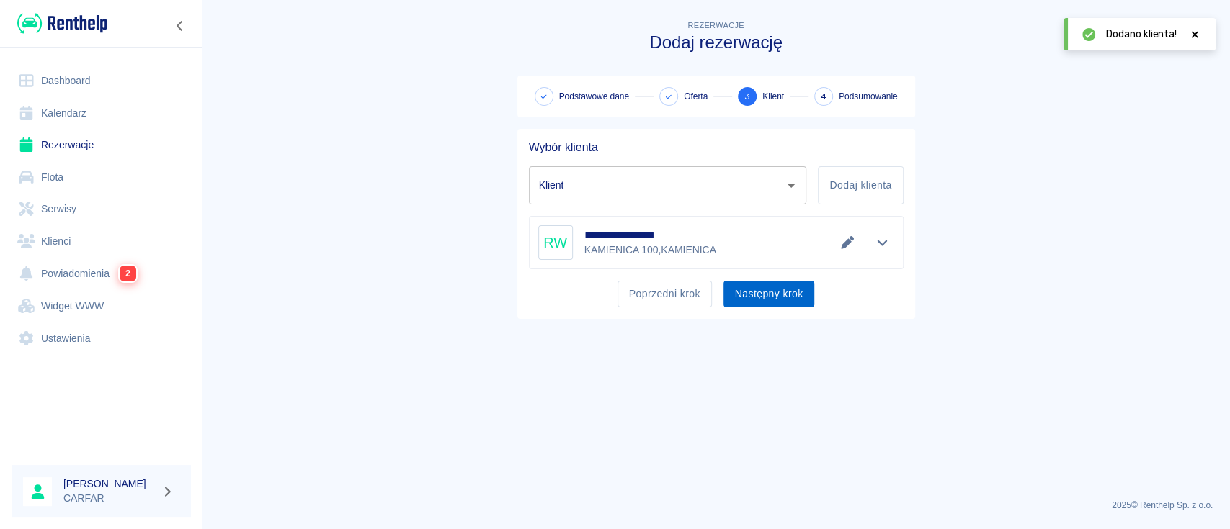
type input "[PERSON_NAME] ([PHONE_NUMBER])"
click at [777, 293] on button "Następny krok" at bounding box center [768, 294] width 91 height 27
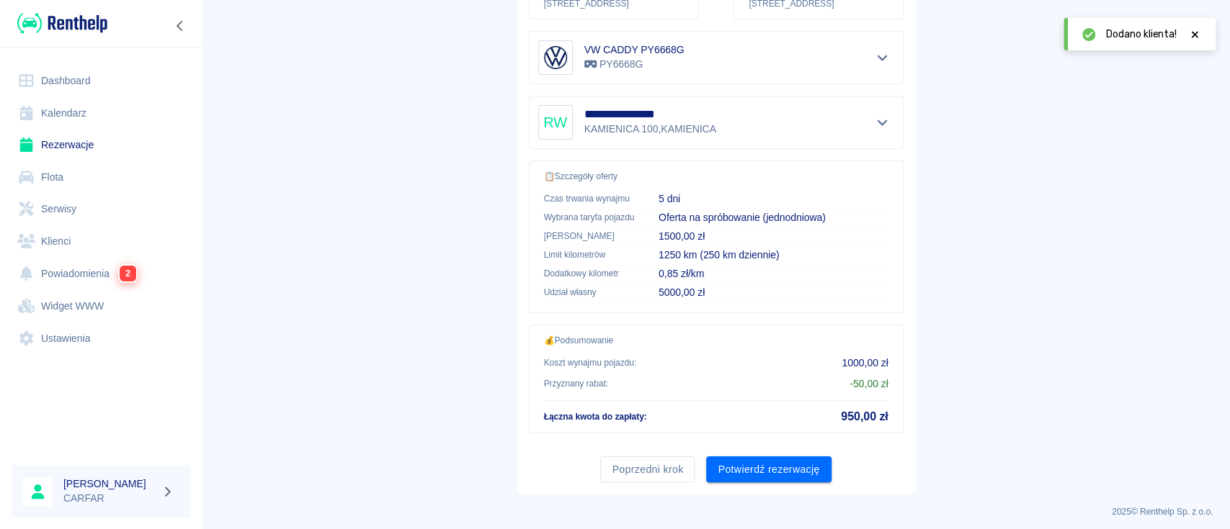
scroll to position [267, 0]
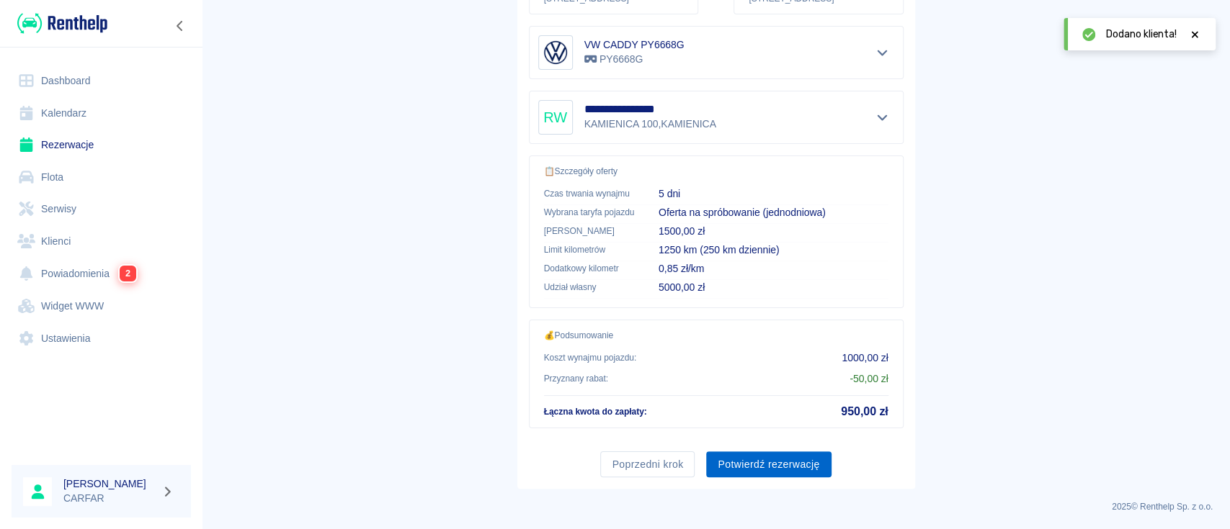
click at [766, 461] on button "Potwierdź rezerwację" at bounding box center [768, 465] width 125 height 27
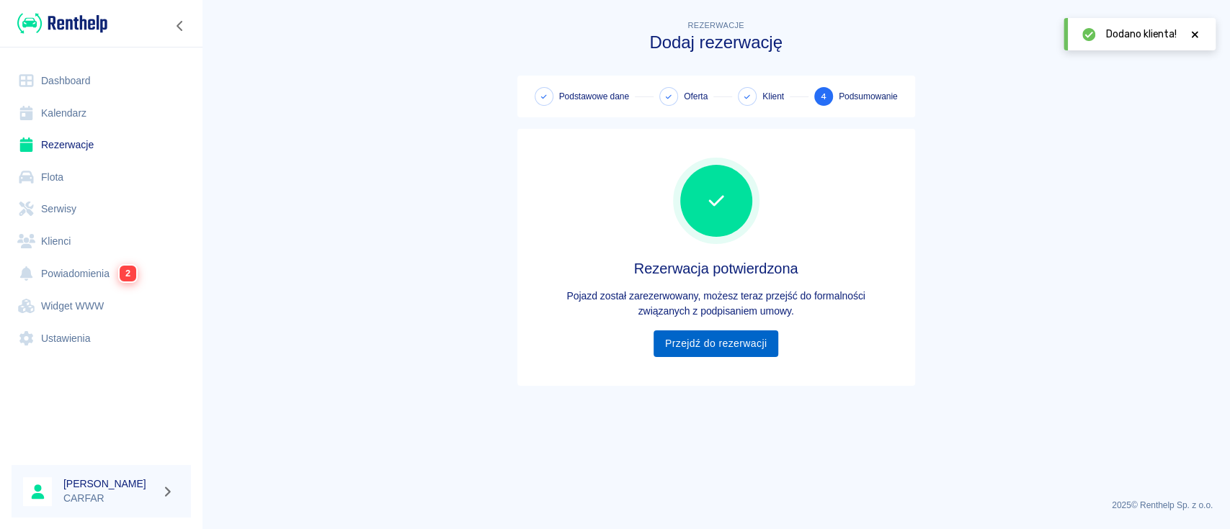
click at [719, 349] on link "Przejdź do rezerwacji" at bounding box center [715, 344] width 125 height 27
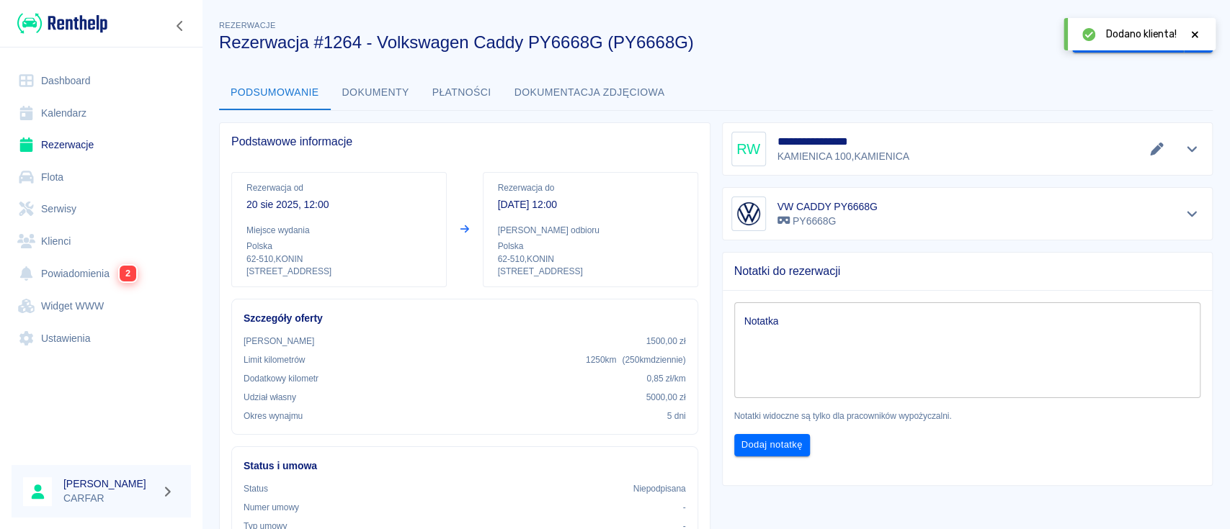
click at [1194, 30] on icon at bounding box center [1194, 35] width 13 height 10
click at [1112, 37] on button "Wygeneruj umowę" at bounding box center [1128, 40] width 112 height 27
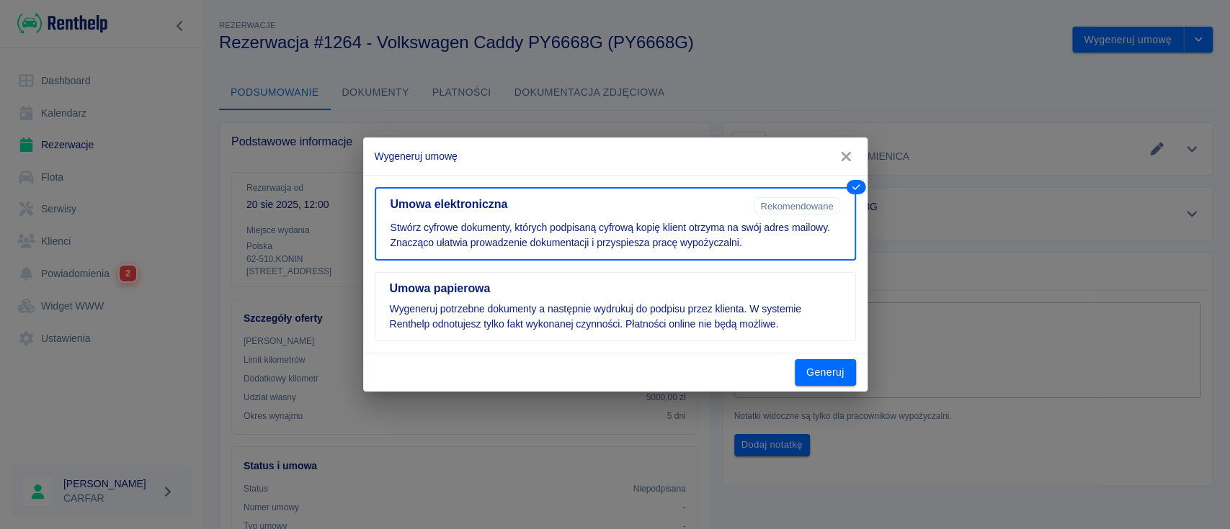
click at [807, 367] on button "Generuj" at bounding box center [824, 372] width 61 height 27
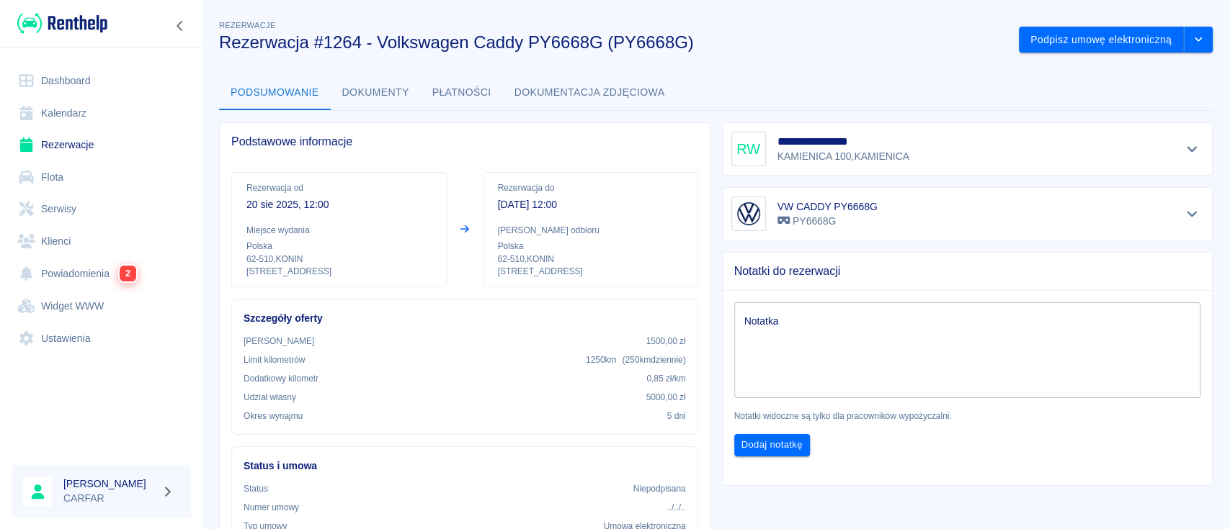
click at [378, 94] on button "Dokumenty" at bounding box center [376, 93] width 90 height 35
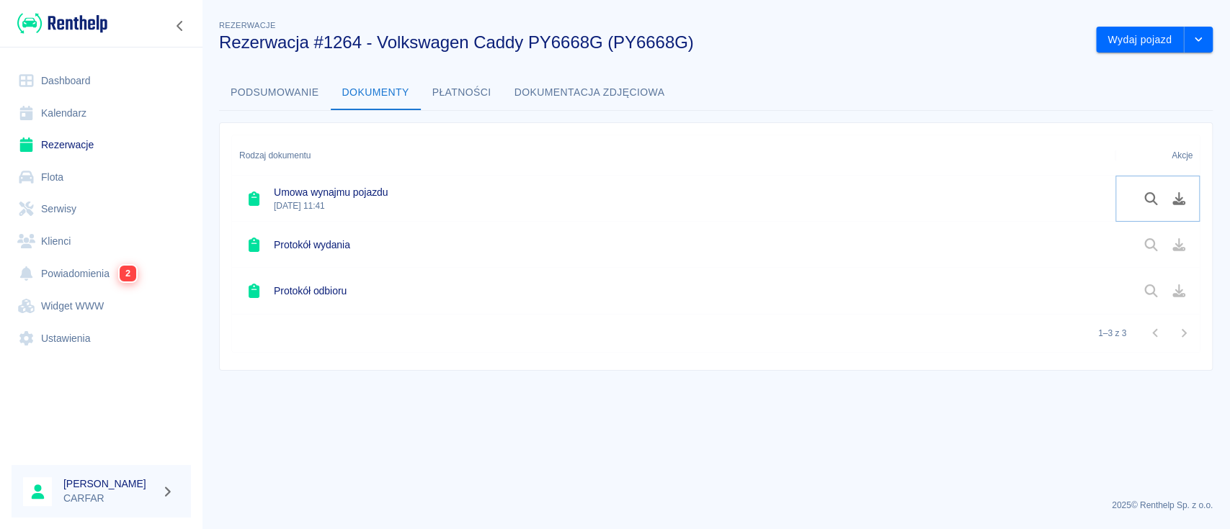
click at [1171, 199] on icon "Pobierz dokument" at bounding box center [1178, 198] width 17 height 13
